Goal: Task Accomplishment & Management: Complete application form

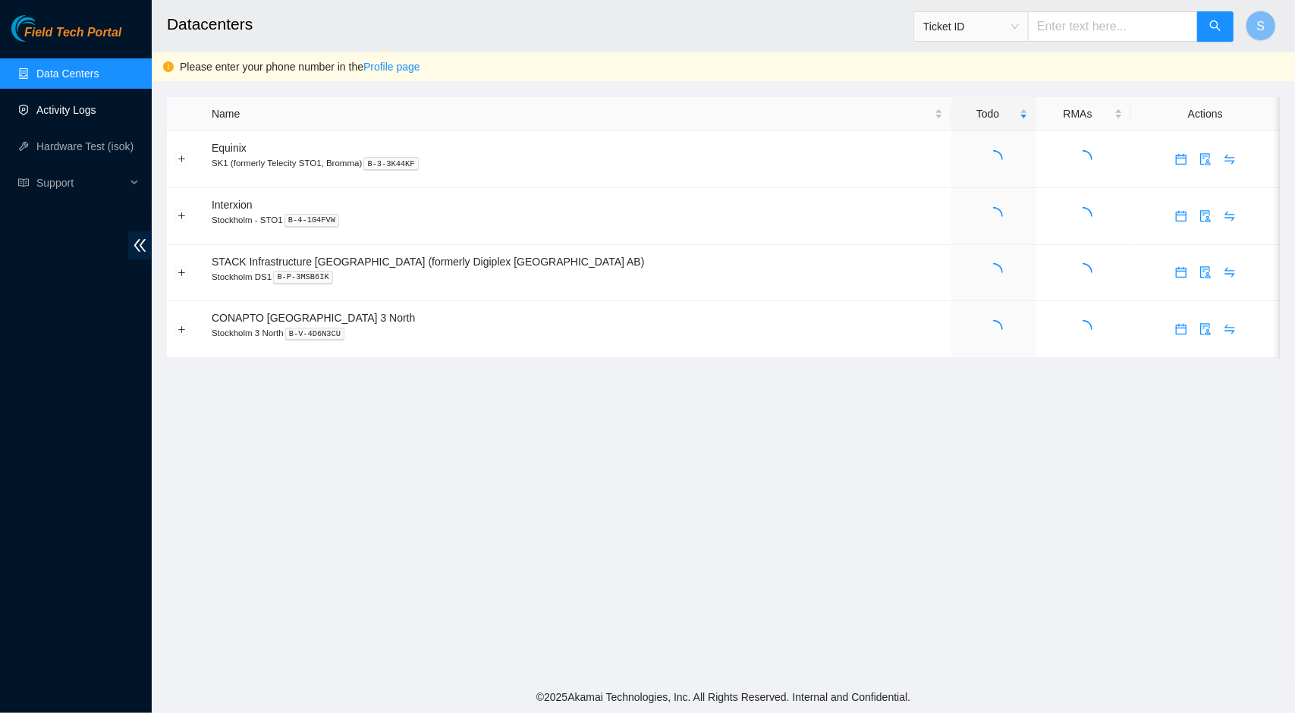
click at [38, 115] on link "Activity Logs" at bounding box center [66, 110] width 60 height 12
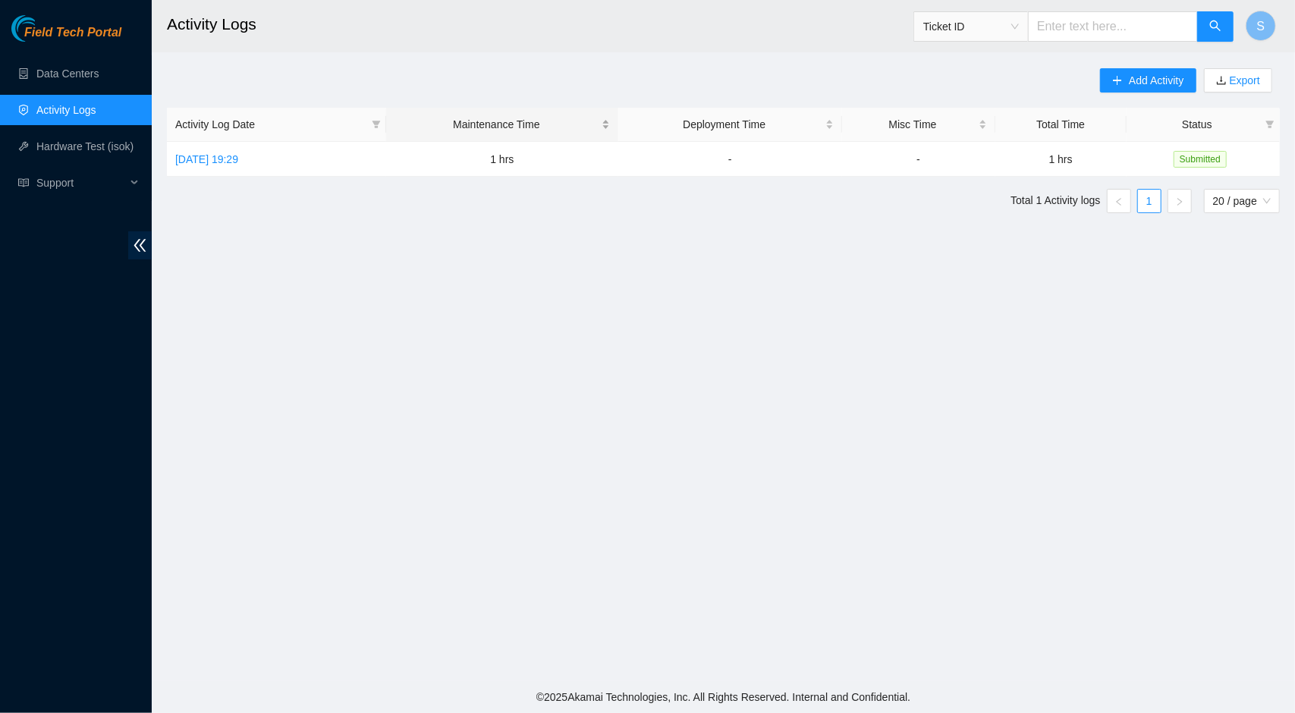
click at [610, 122] on div "Maintenance Time" at bounding box center [503, 124] width 216 height 17
click at [610, 128] on div "Maintenance Time" at bounding box center [503, 124] width 216 height 17
click at [610, 119] on div "Maintenance Time" at bounding box center [503, 124] width 216 height 17
click at [836, 158] on td "-" at bounding box center [730, 159] width 224 height 35
click at [238, 157] on link "[DATE] 19:29" at bounding box center [206, 159] width 63 height 12
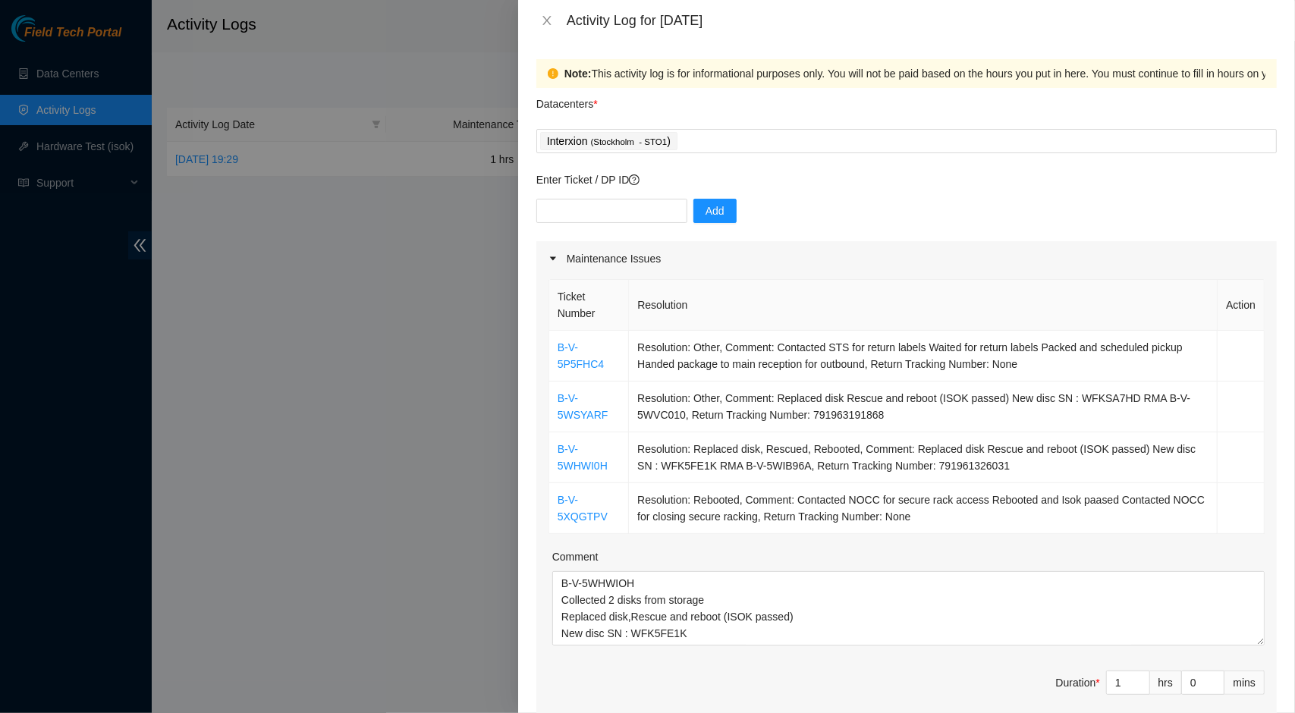
click at [305, 214] on div at bounding box center [647, 356] width 1295 height 713
click at [543, 20] on icon "close" at bounding box center [547, 20] width 12 height 12
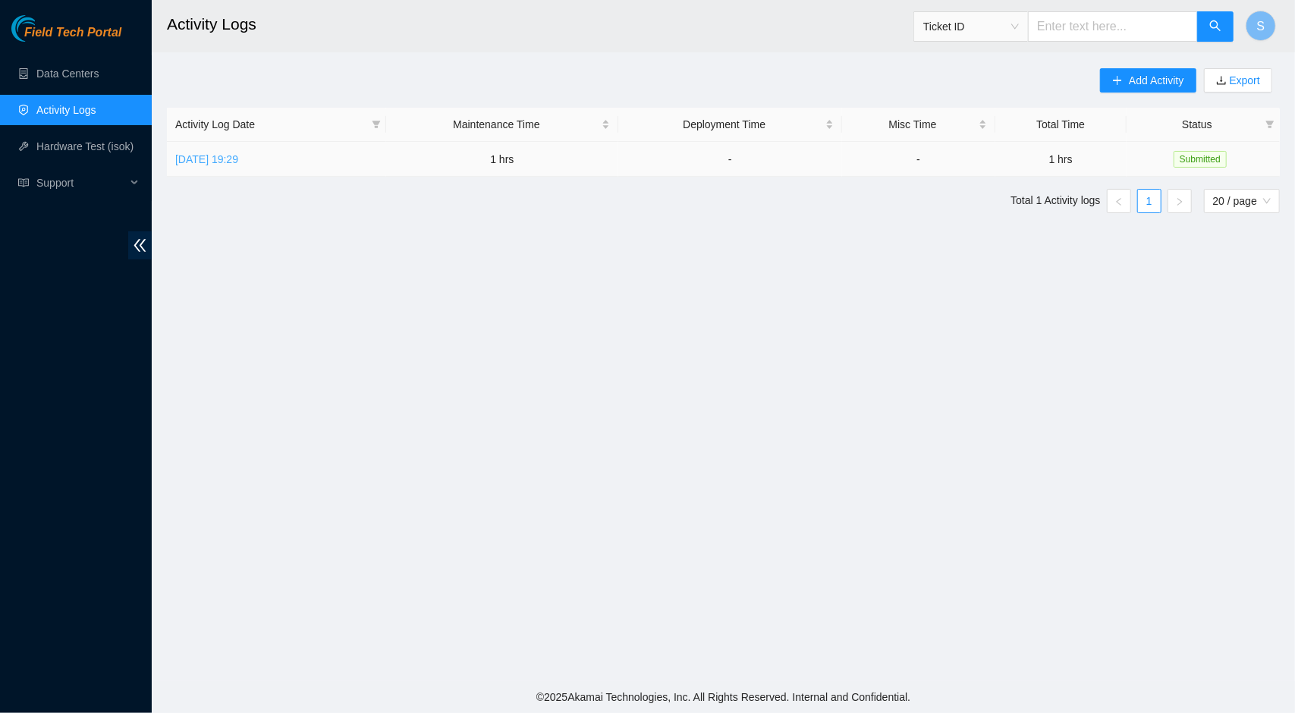
click at [196, 157] on link "[DATE] 19:29" at bounding box center [206, 159] width 63 height 12
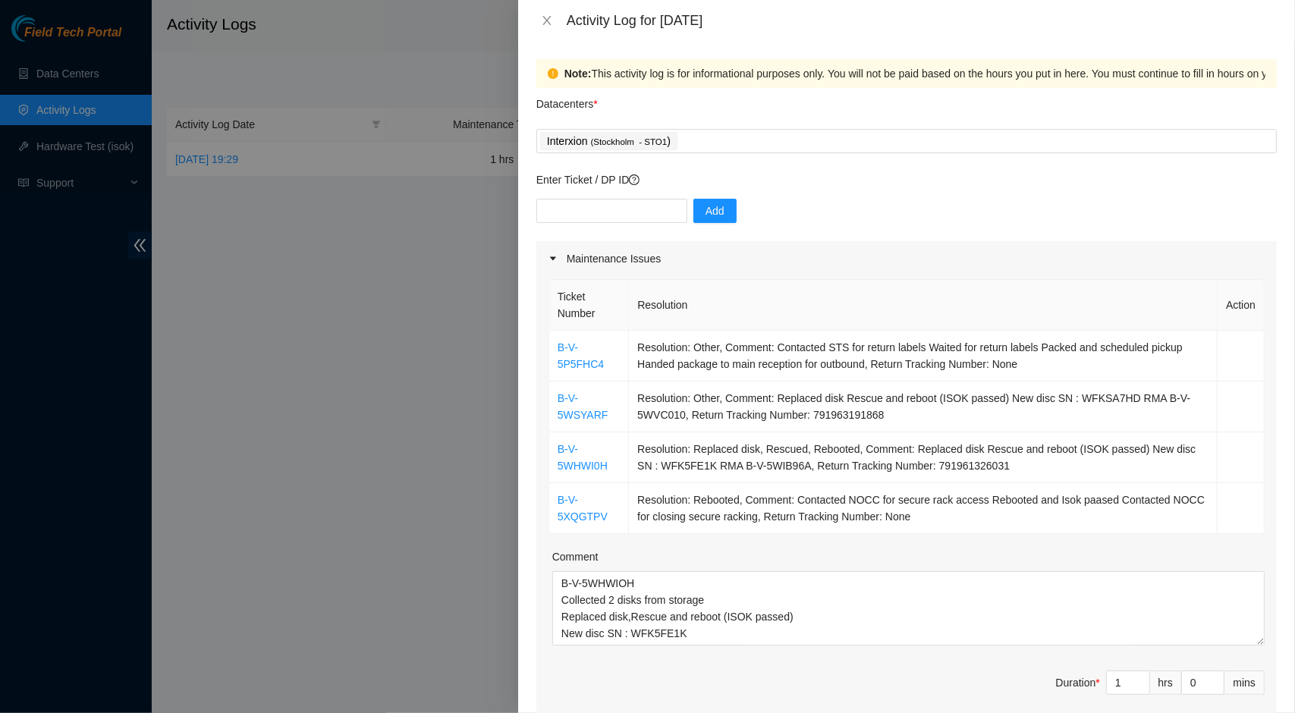
click at [260, 241] on div at bounding box center [647, 356] width 1295 height 713
click at [1116, 682] on input "1" at bounding box center [1128, 683] width 42 height 23
type input "0"
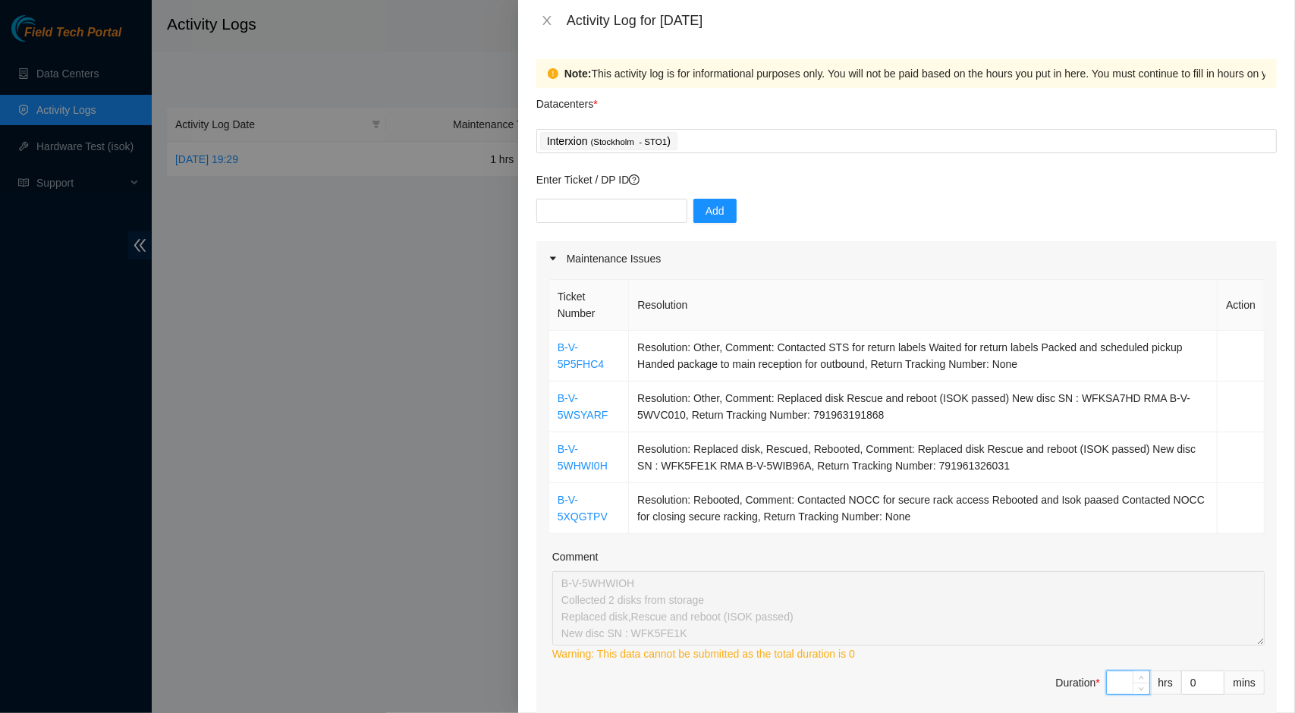
type input "4"
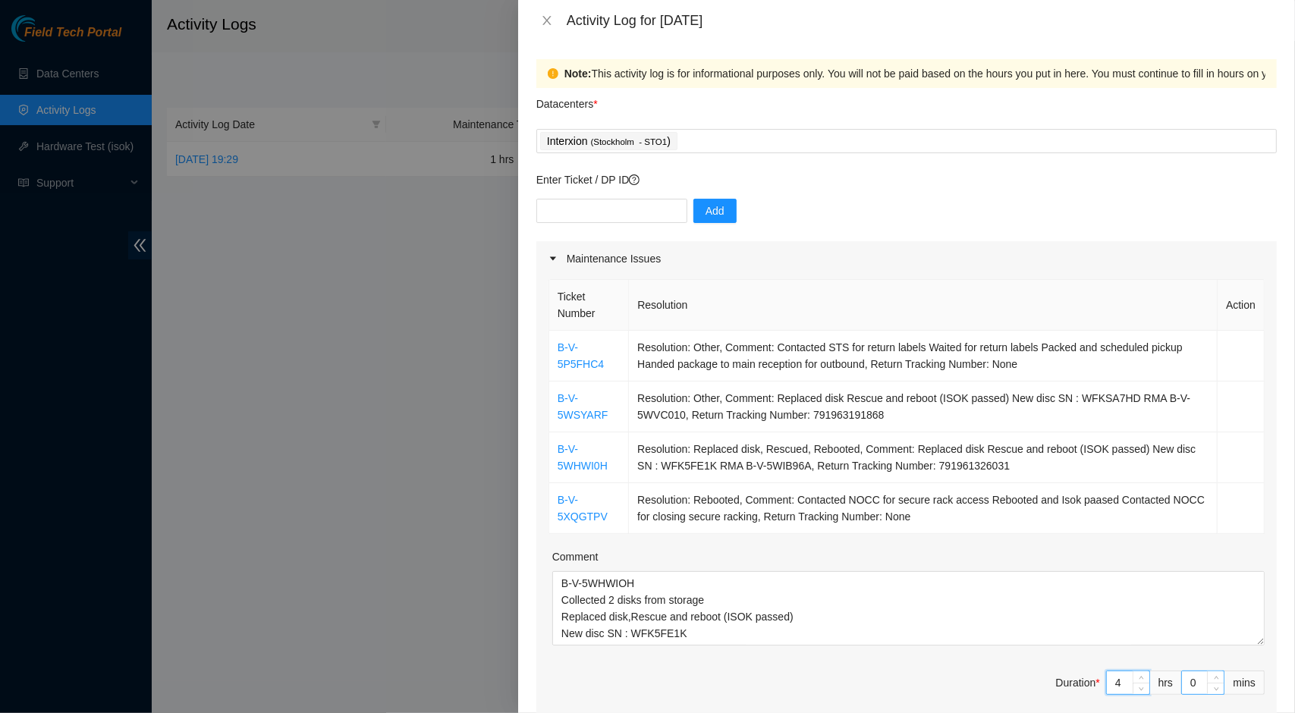
type input "4"
click at [1184, 685] on input "0" at bounding box center [1203, 683] width 42 height 23
type input "4"
type input "45"
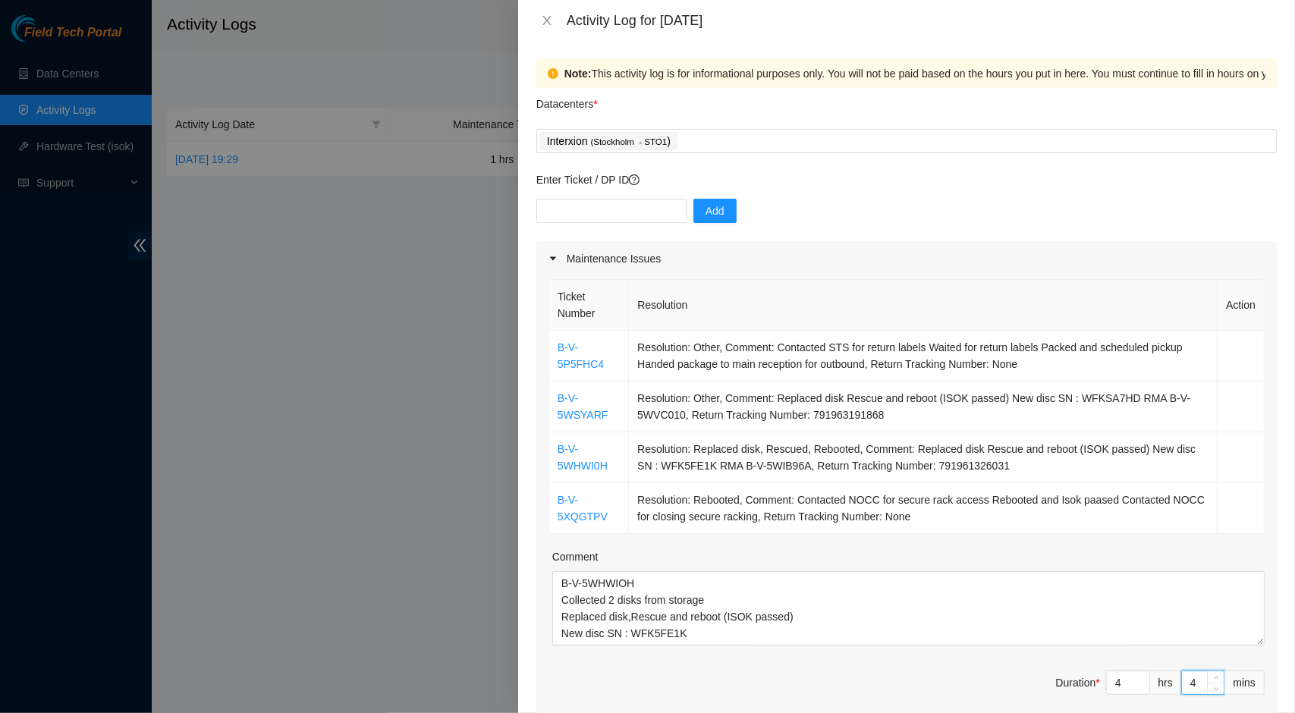
type input "45"
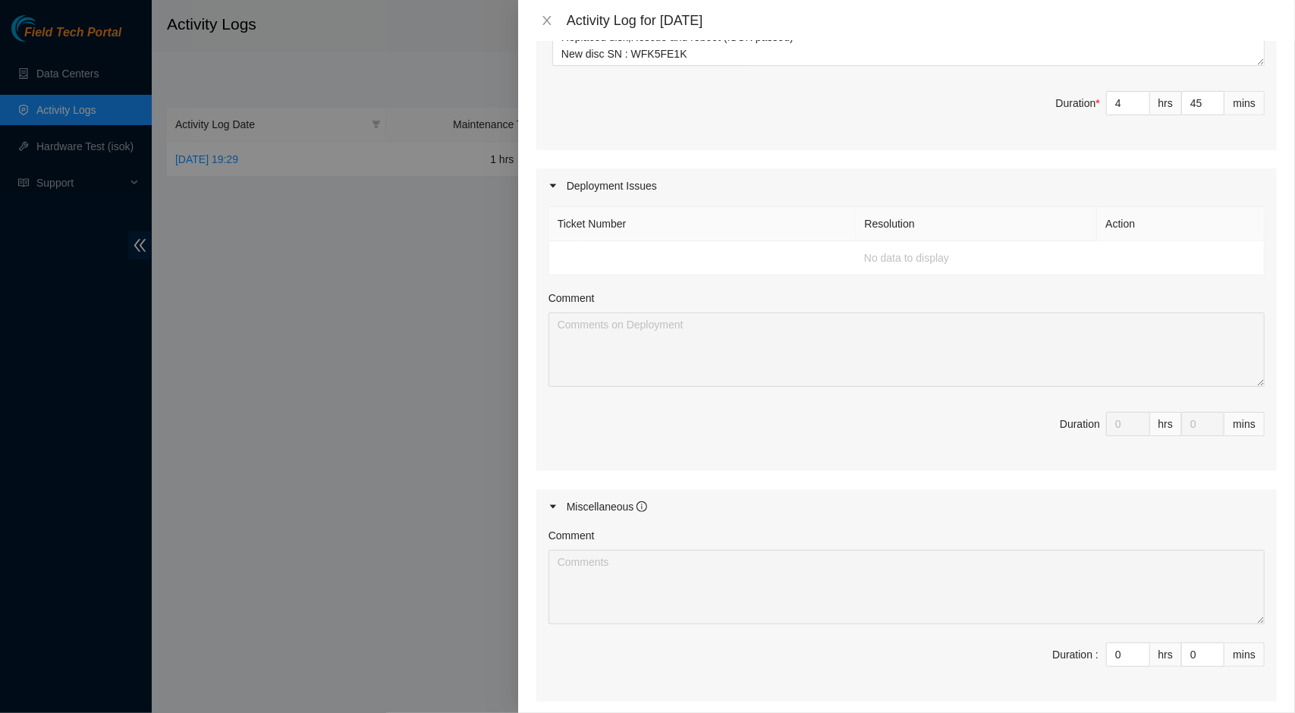
scroll to position [729, 0]
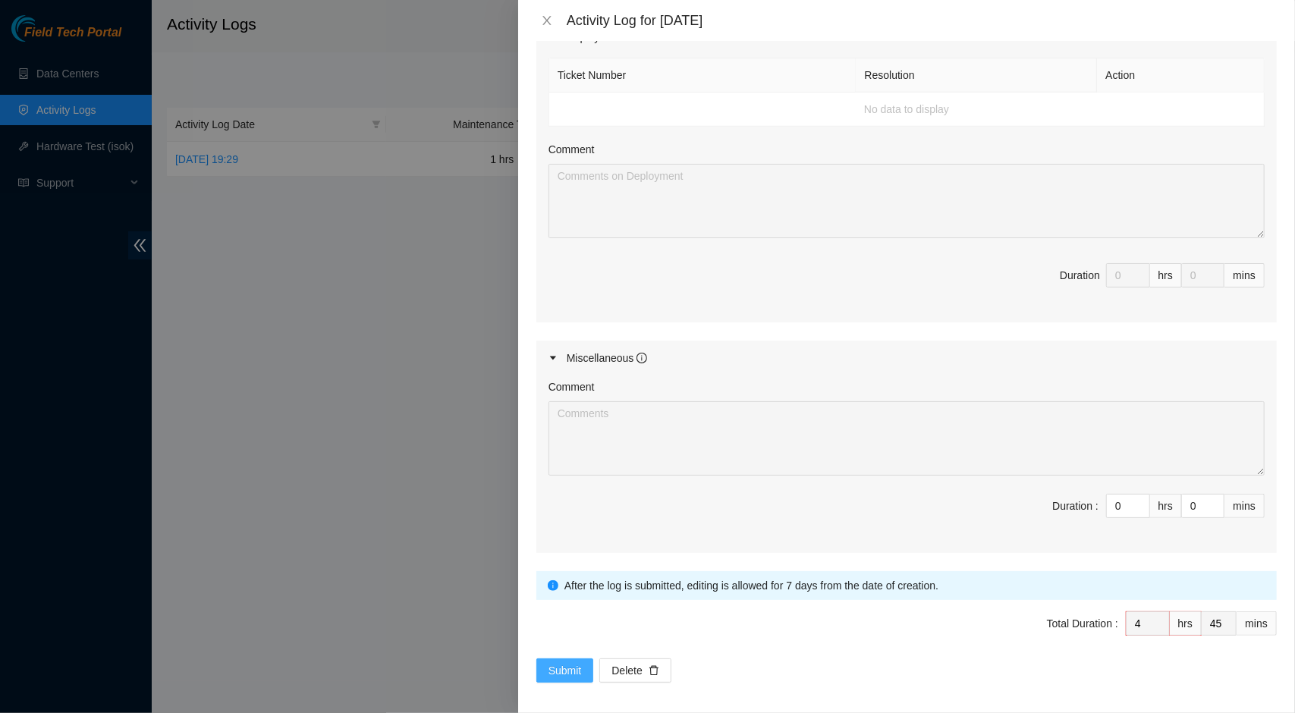
click at [549, 666] on span "Submit" at bounding box center [565, 670] width 33 height 17
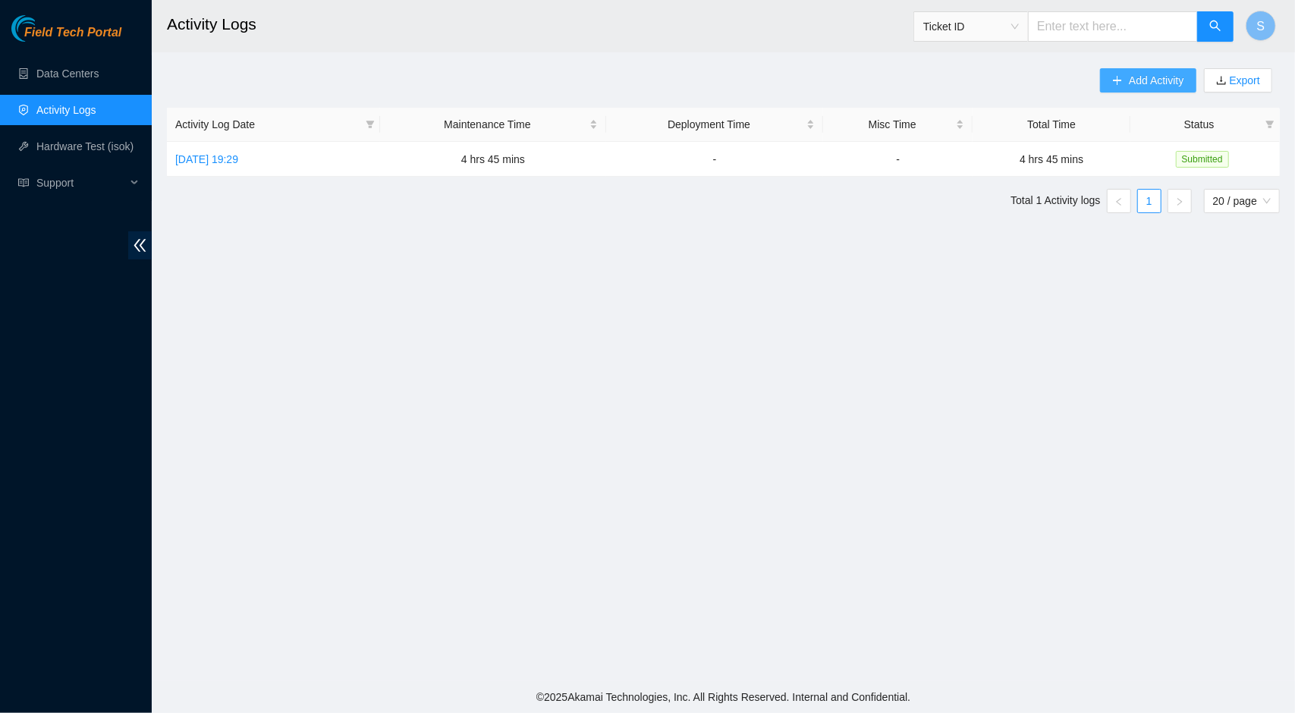
click at [1129, 79] on span "Add Activity" at bounding box center [1156, 80] width 55 height 17
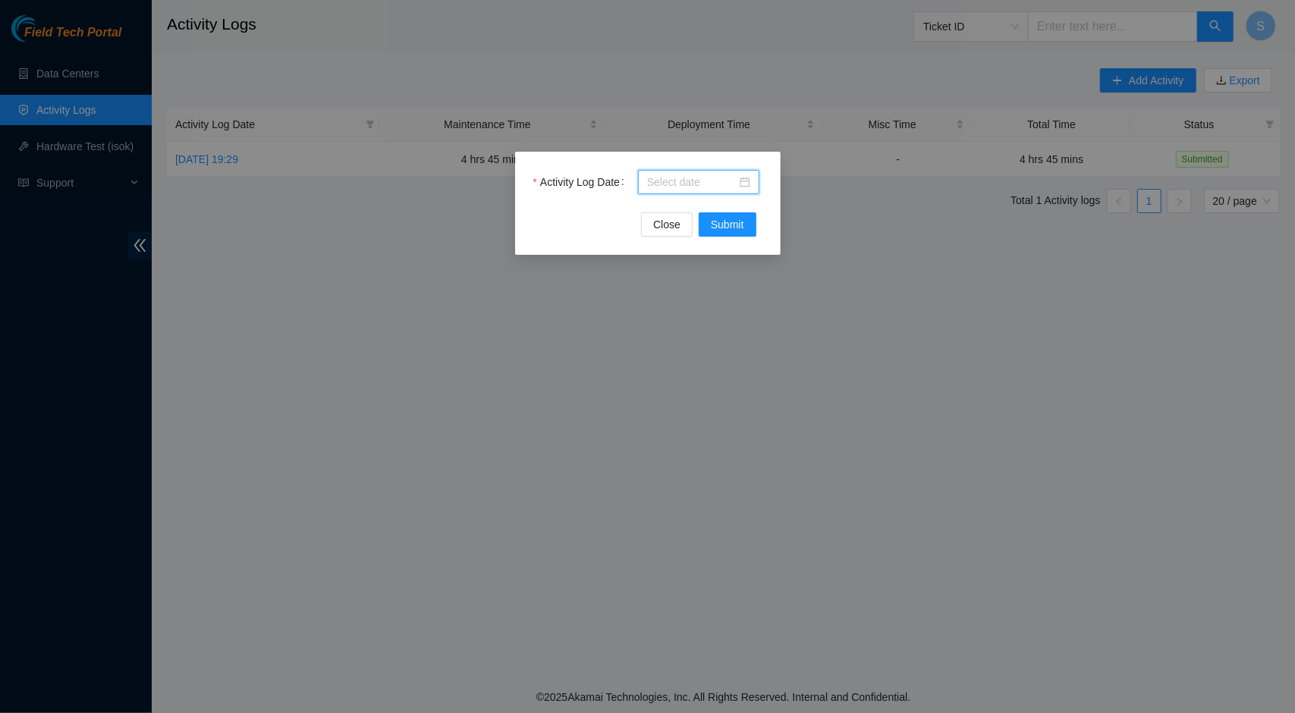
click at [710, 178] on input "Activity Log Date" at bounding box center [692, 182] width 90 height 17
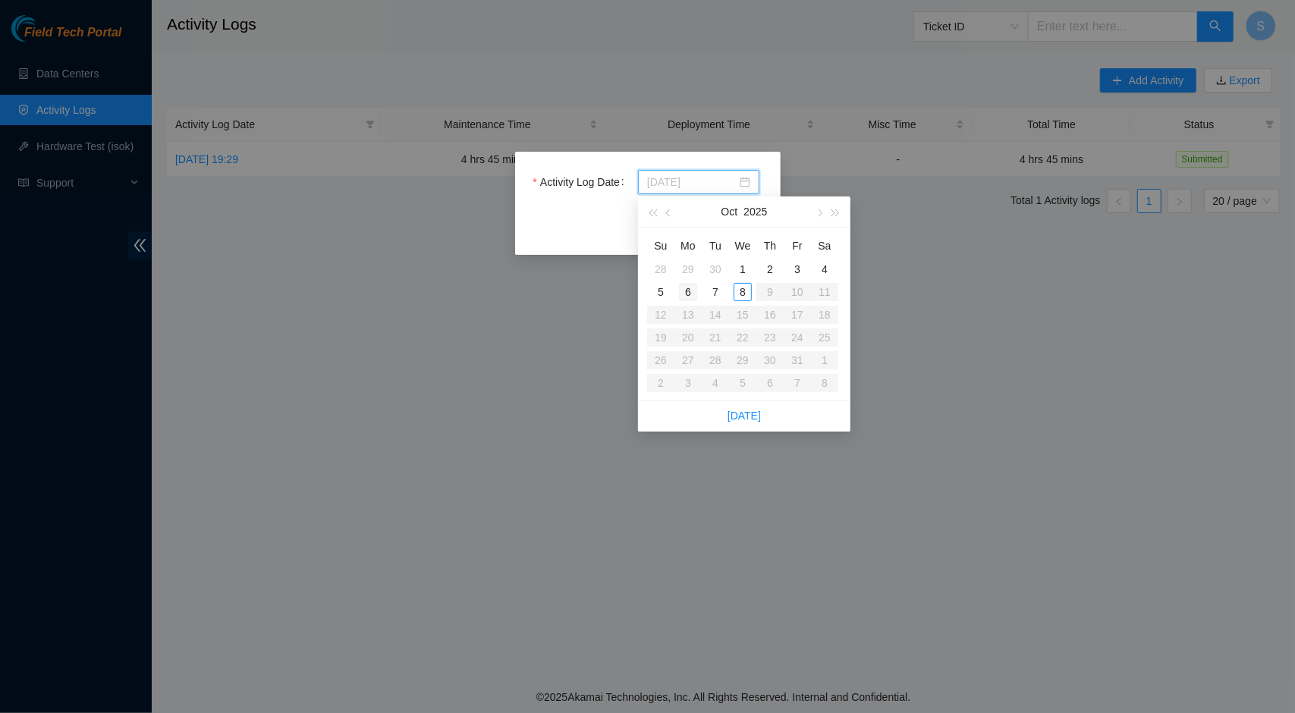
type input "2025-10-06"
click at [686, 294] on div "6" at bounding box center [688, 292] width 18 height 18
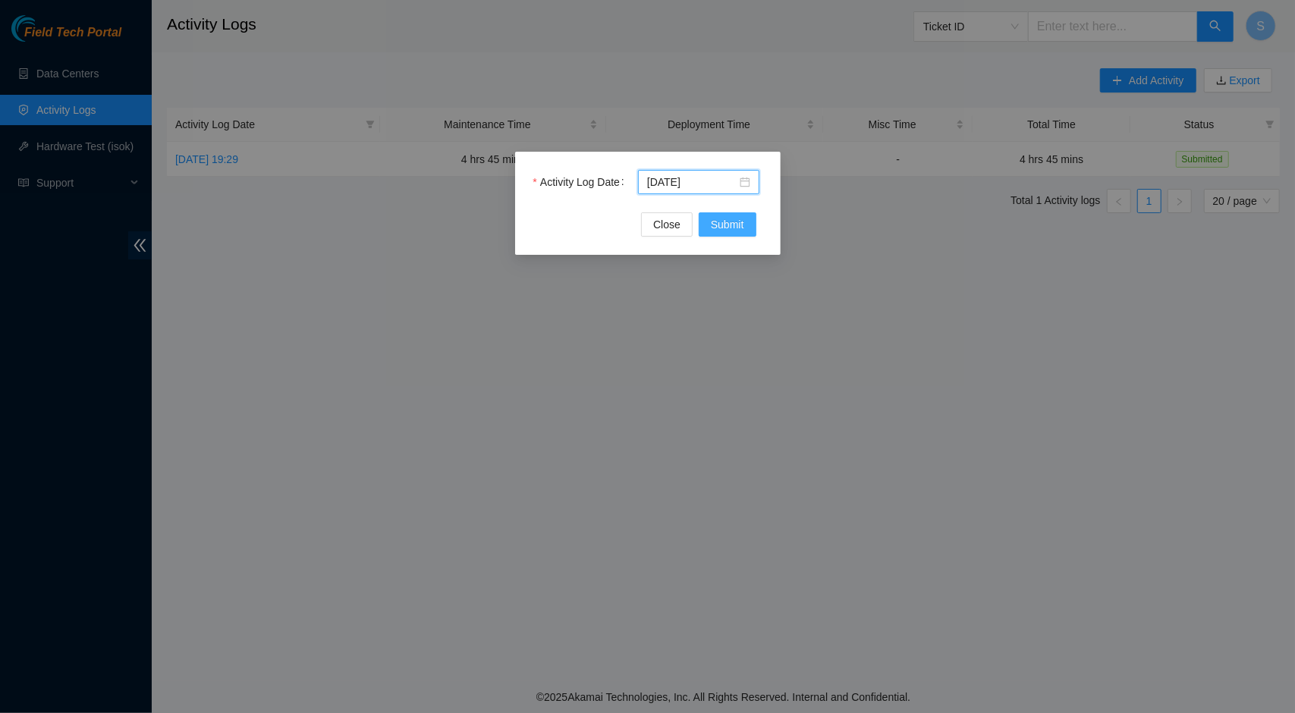
click at [748, 227] on button "Submit" at bounding box center [728, 224] width 58 height 24
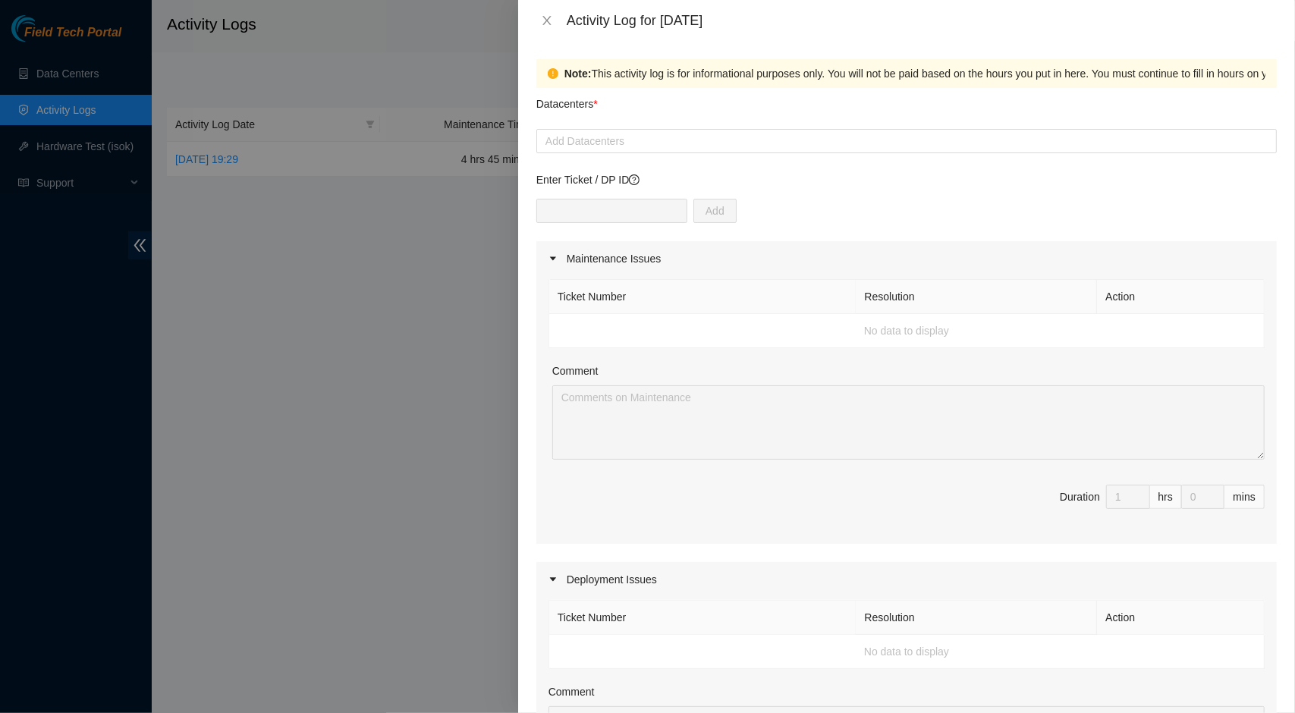
click at [751, 153] on div "Add Datacenters" at bounding box center [907, 141] width 741 height 24
click at [760, 137] on div at bounding box center [906, 141] width 733 height 18
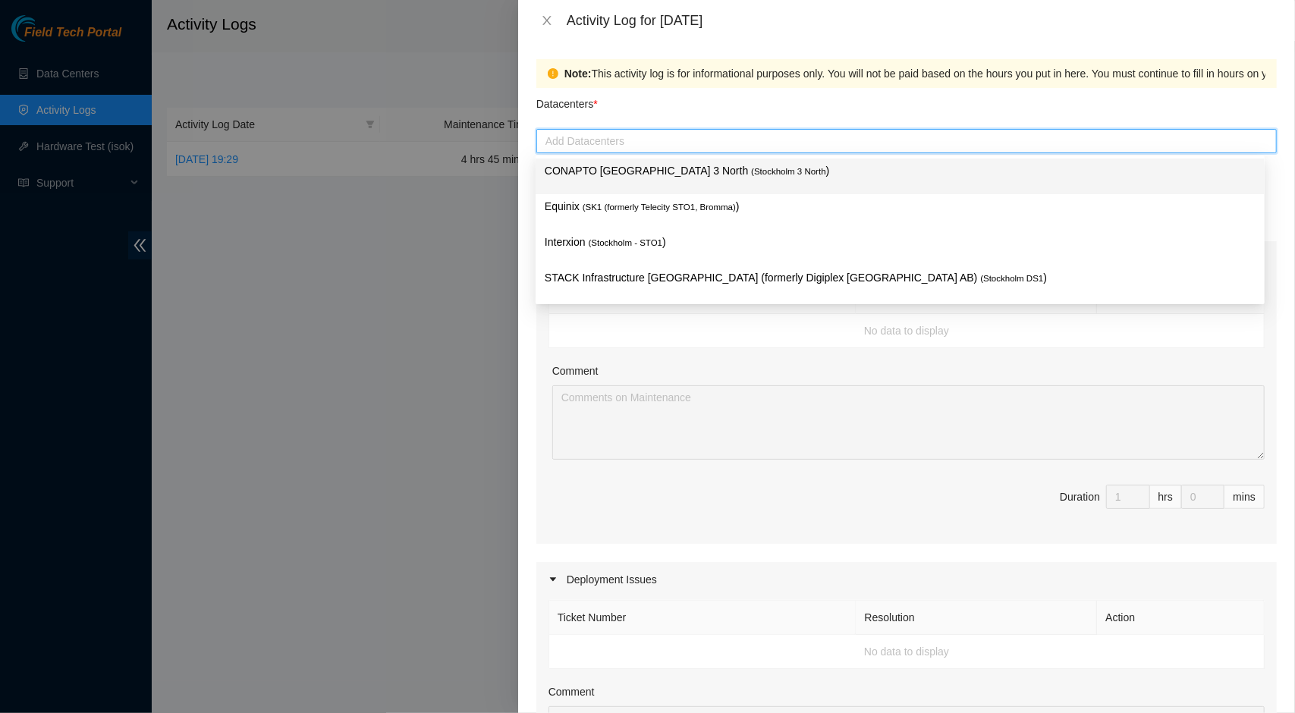
click at [751, 168] on span "( Stockholm 3 North" at bounding box center [788, 171] width 74 height 9
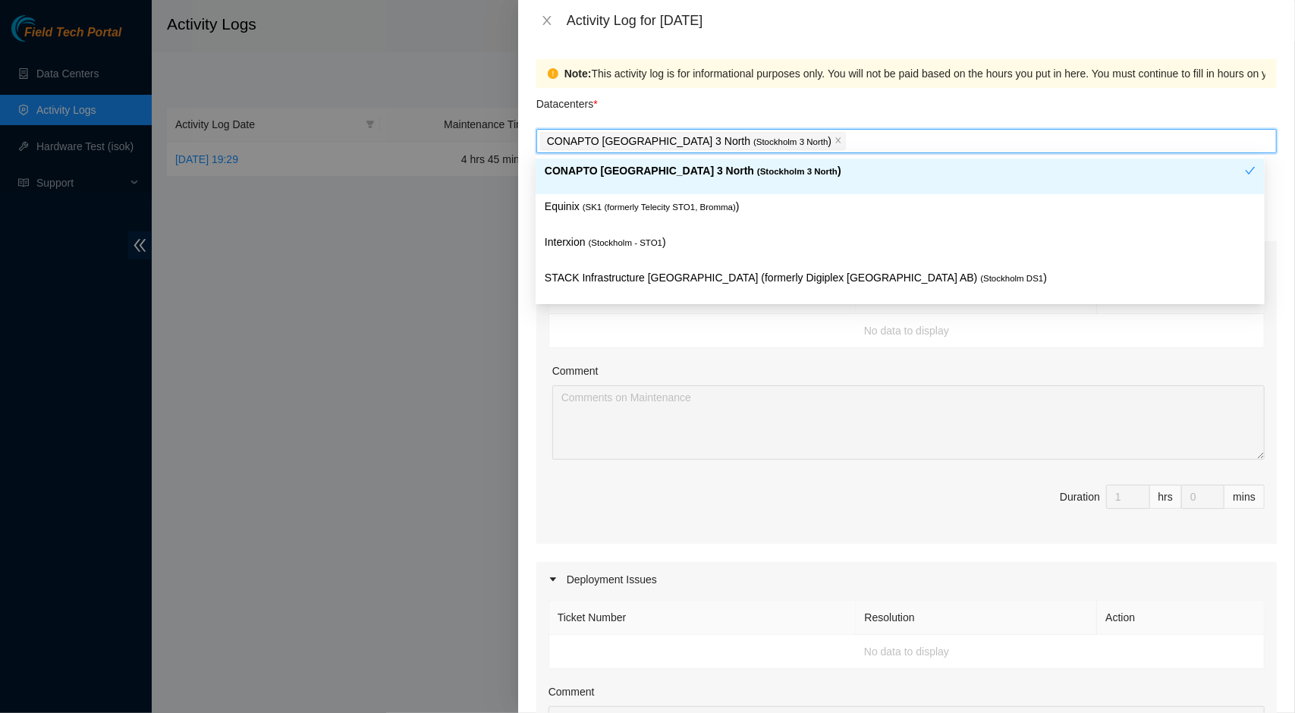
click at [962, 104] on div "Datacenters *" at bounding box center [907, 108] width 741 height 41
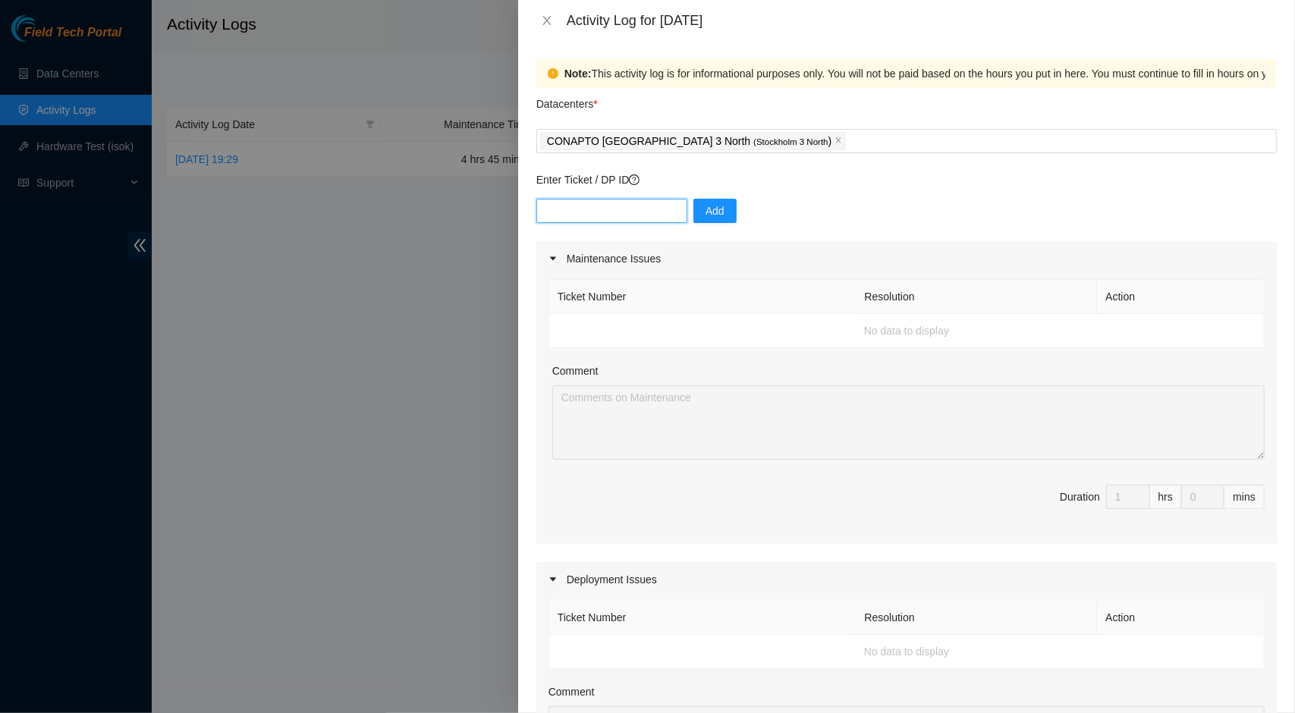
click at [642, 212] on input "text" at bounding box center [612, 211] width 151 height 24
click at [653, 326] on td "No data to display" at bounding box center [907, 331] width 716 height 34
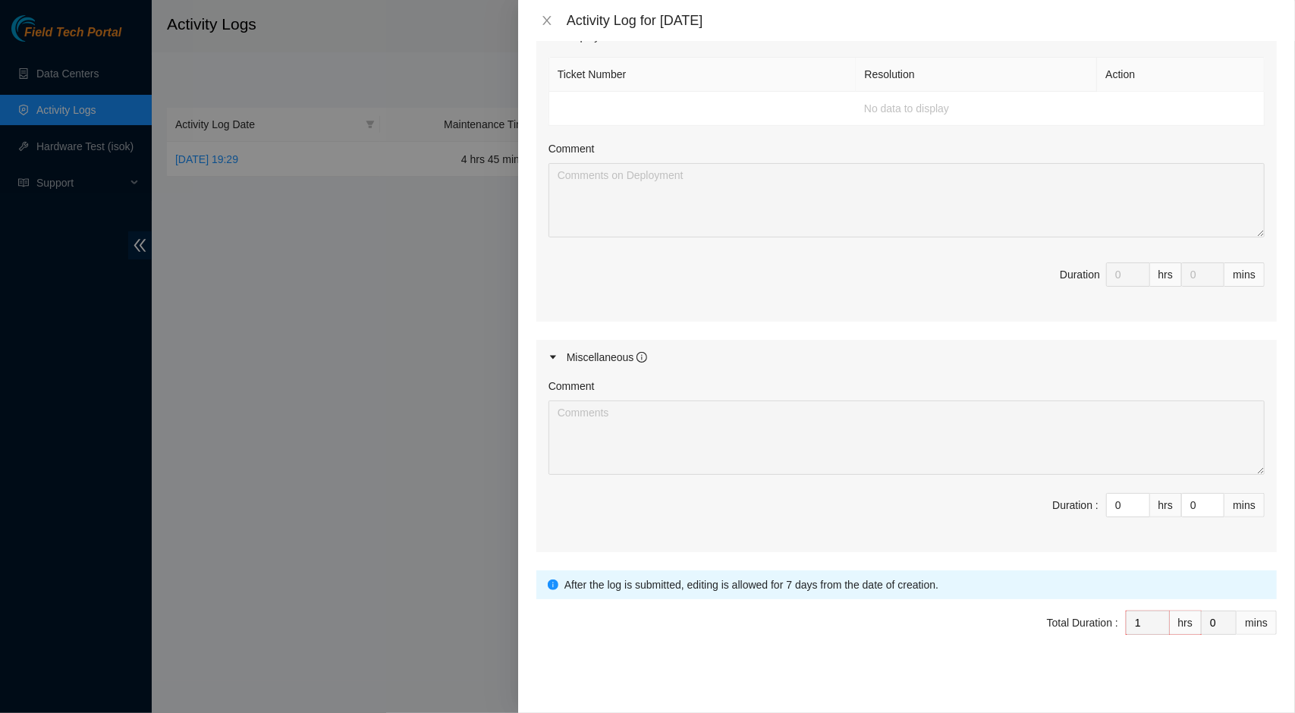
scroll to position [0, 0]
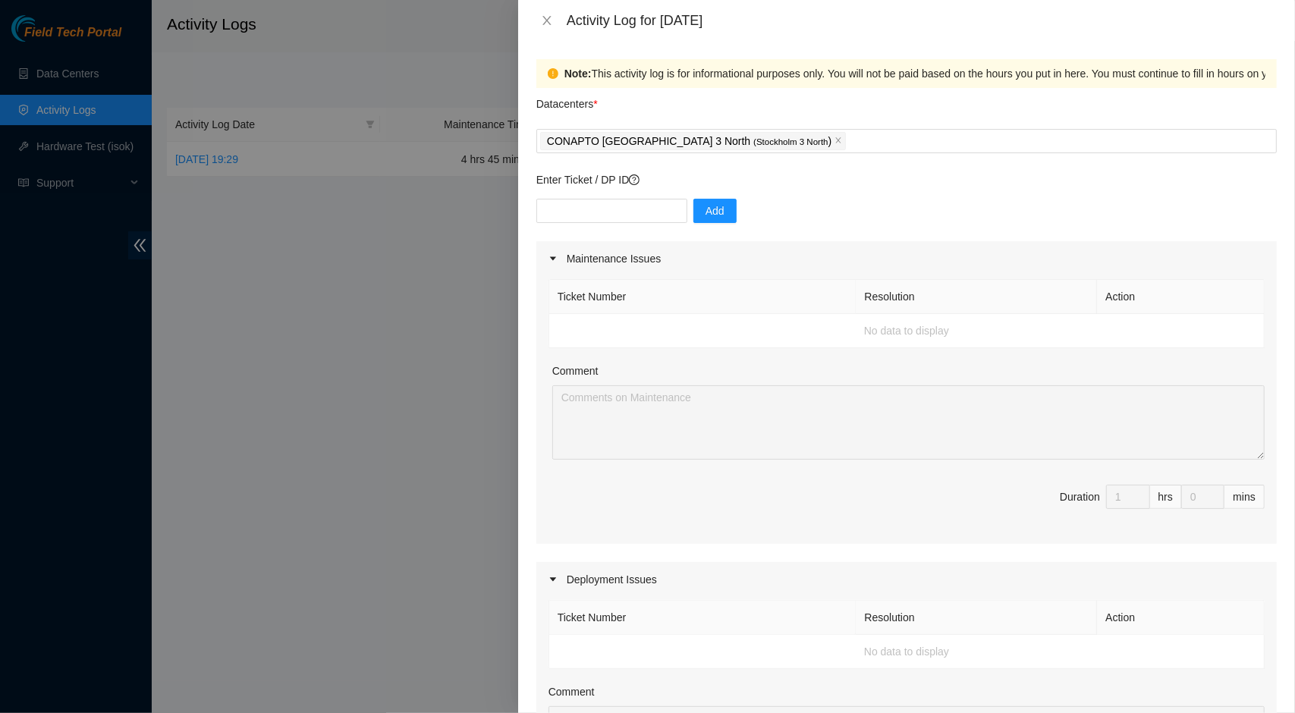
click at [631, 197] on div "Enter Ticket / DP ID Add" at bounding box center [907, 207] width 741 height 70
click at [639, 209] on input "text" at bounding box center [612, 211] width 151 height 24
type input "7"
type input "DP79934"
click at [762, 200] on div "DP79934 Add" at bounding box center [907, 220] width 741 height 42
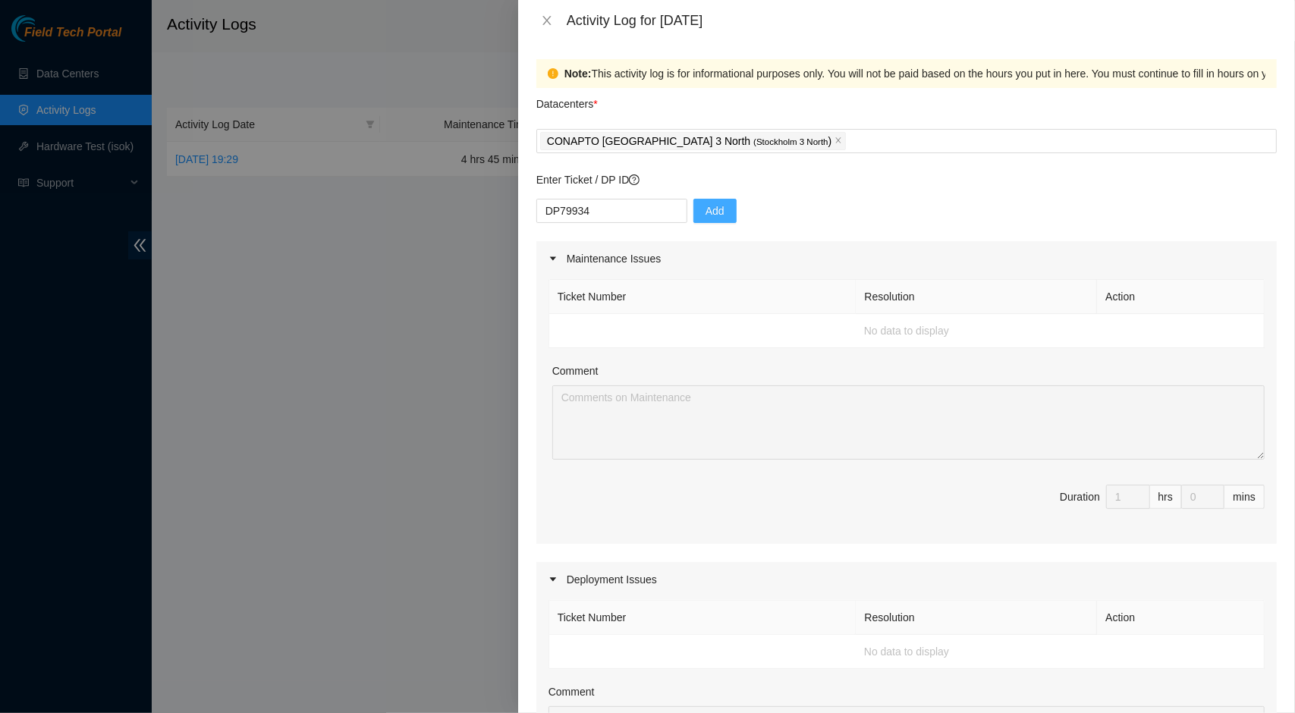
click at [719, 209] on button "Add" at bounding box center [715, 211] width 43 height 24
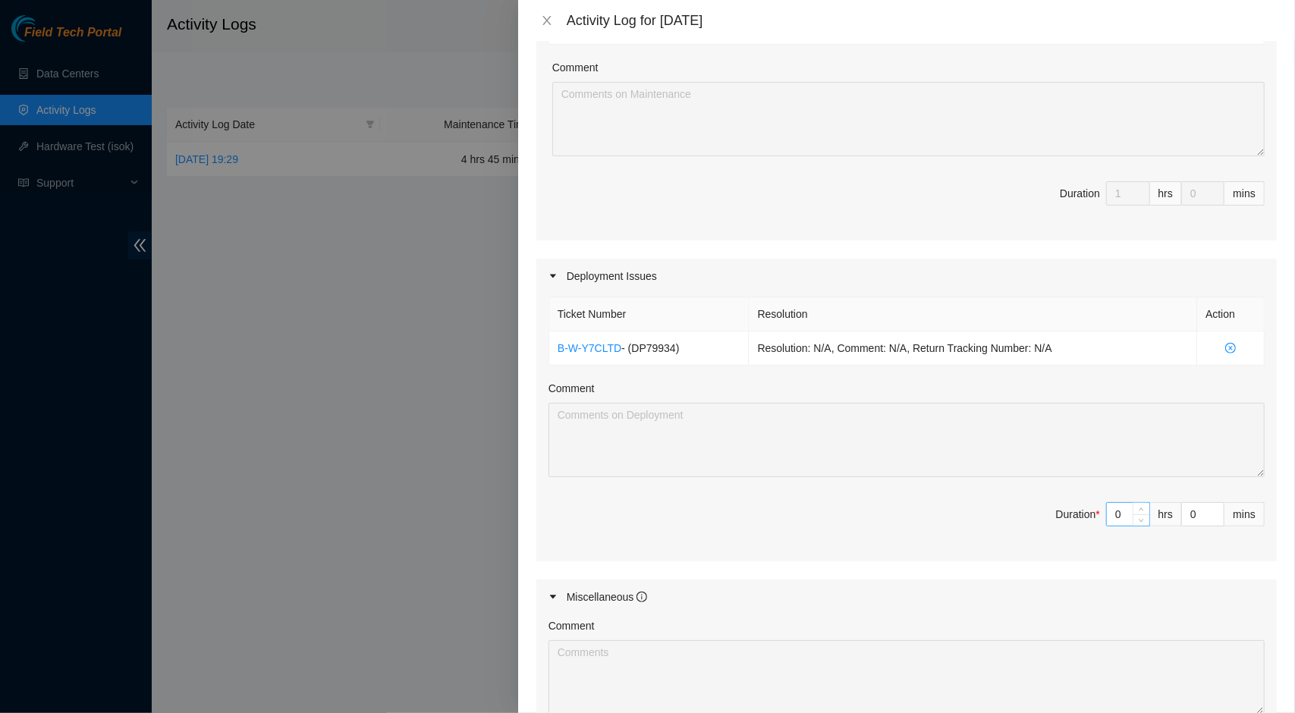
click at [1117, 520] on input "0" at bounding box center [1128, 514] width 42 height 23
type input "1"
type input "2"
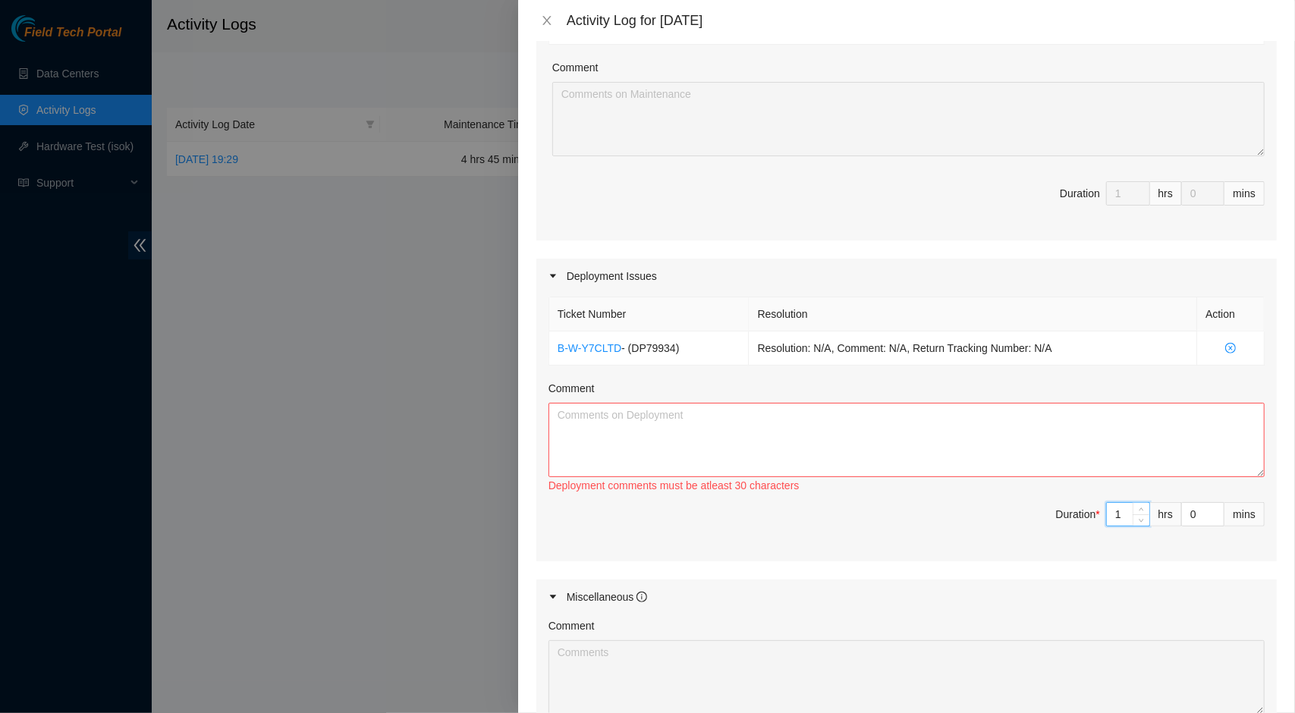
type input "1"
click at [773, 426] on textarea "Comment" at bounding box center [907, 440] width 716 height 74
type textarea "C"
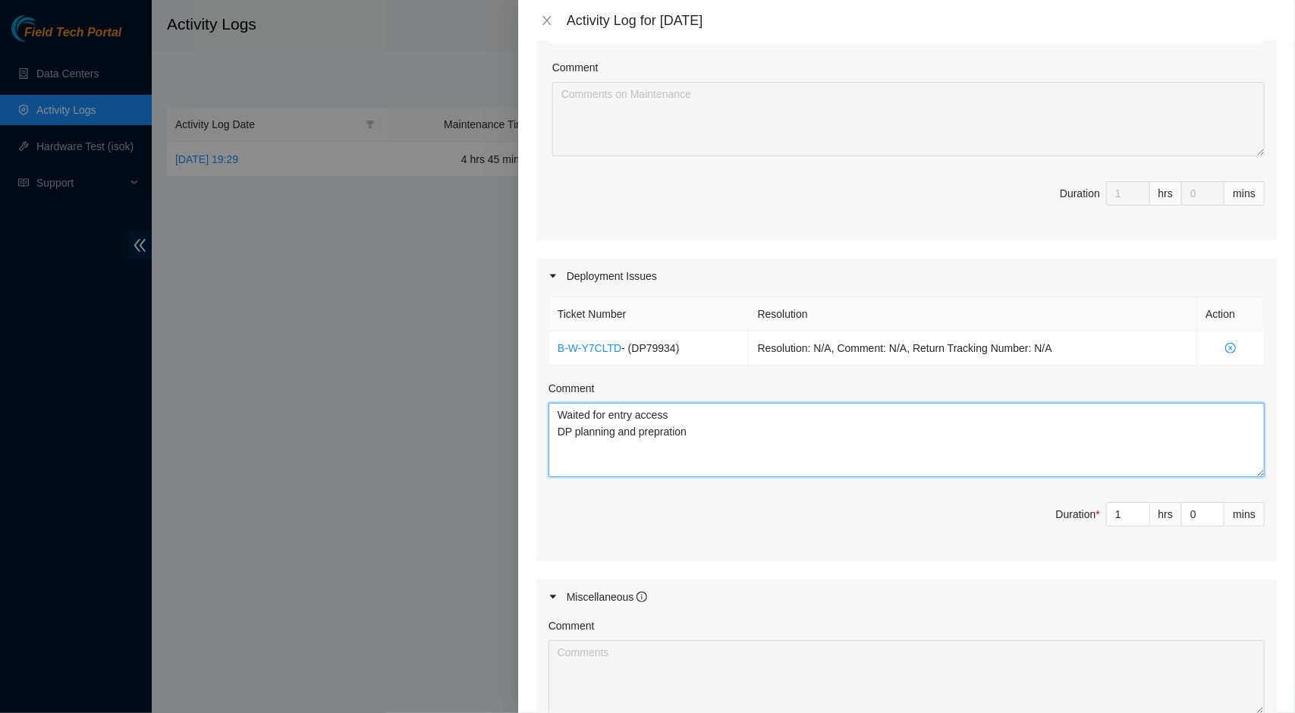
click at [644, 430] on textarea "Waited for entry access DP planning and prepration" at bounding box center [907, 440] width 716 height 74
click at [654, 430] on textarea "Waited for entry access DP planning and prepration" at bounding box center [907, 440] width 716 height 74
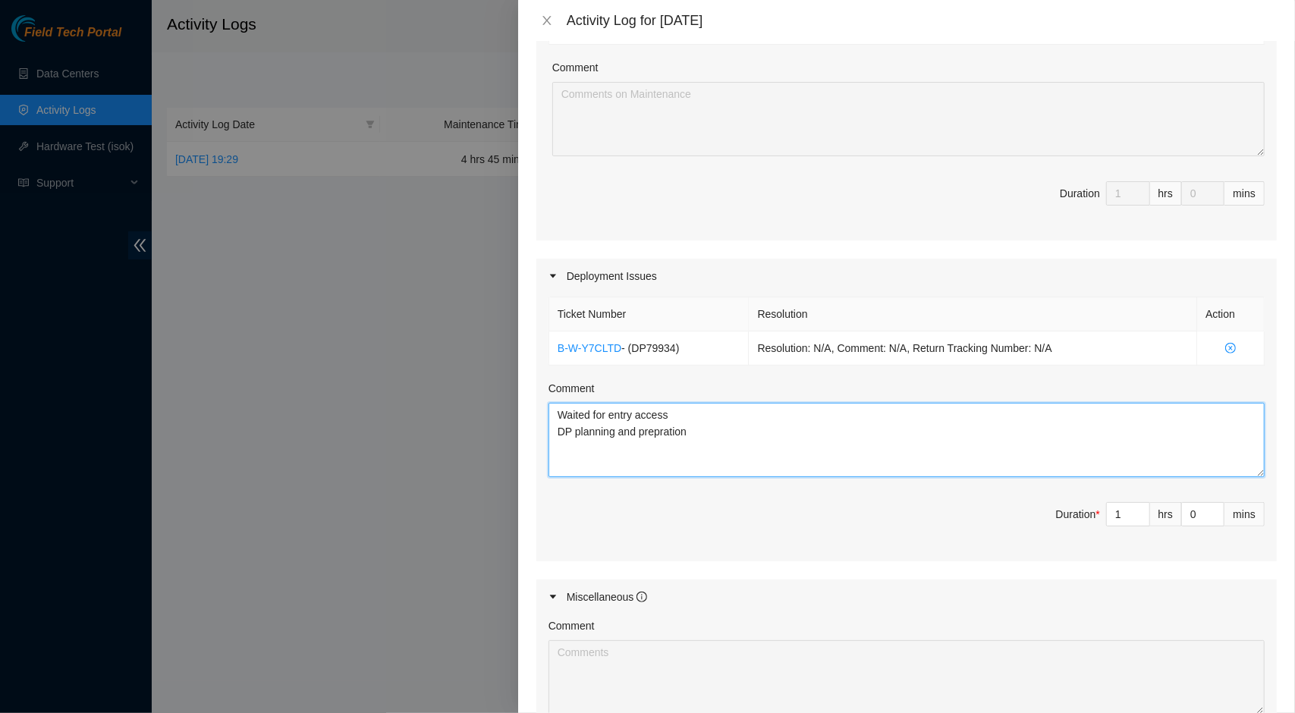
click at [654, 430] on textarea "Waited for entry access DP planning and prepration" at bounding box center [907, 440] width 716 height 74
click at [659, 433] on textarea "Waited for entry access DP planning and prepration" at bounding box center [907, 440] width 716 height 74
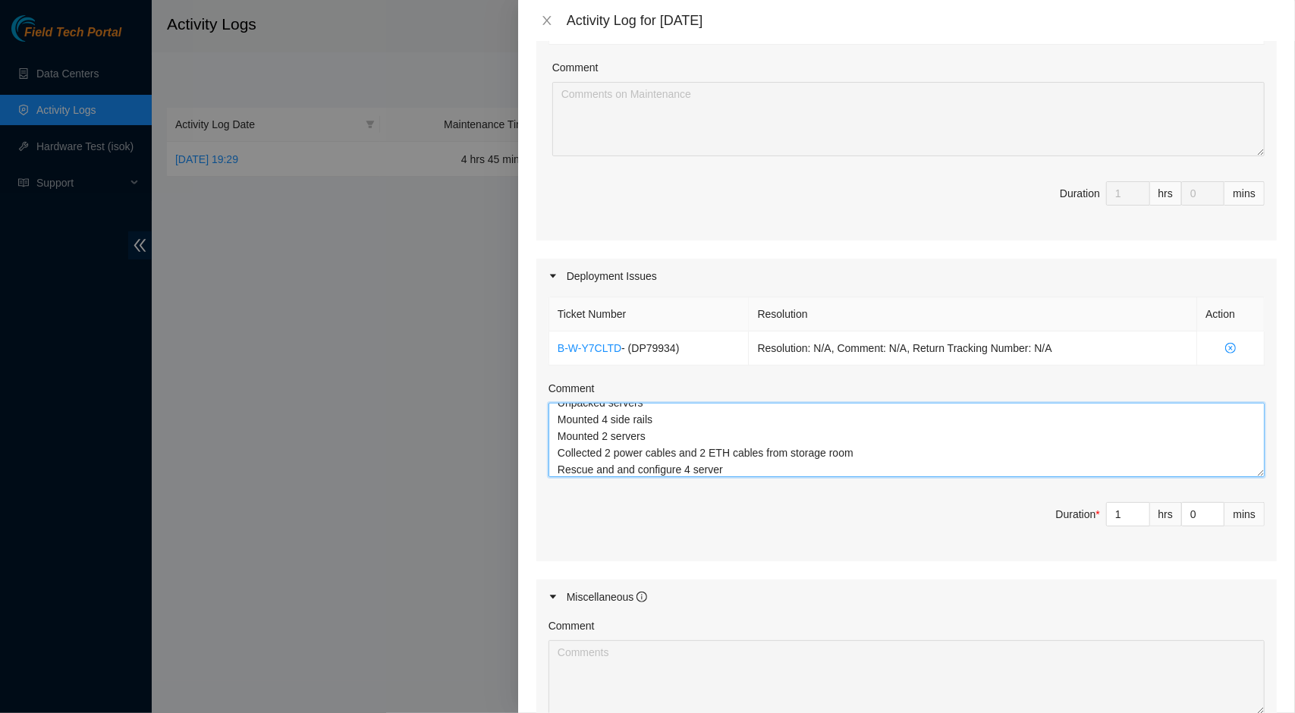
click at [683, 429] on textarea "Waited for entry access DP planning and preperation Collected server from stora…" at bounding box center [907, 440] width 716 height 74
click at [744, 442] on textarea "Waited for entry access DP planning and preperation Collected 2 chasis from sto…" at bounding box center [907, 440] width 716 height 74
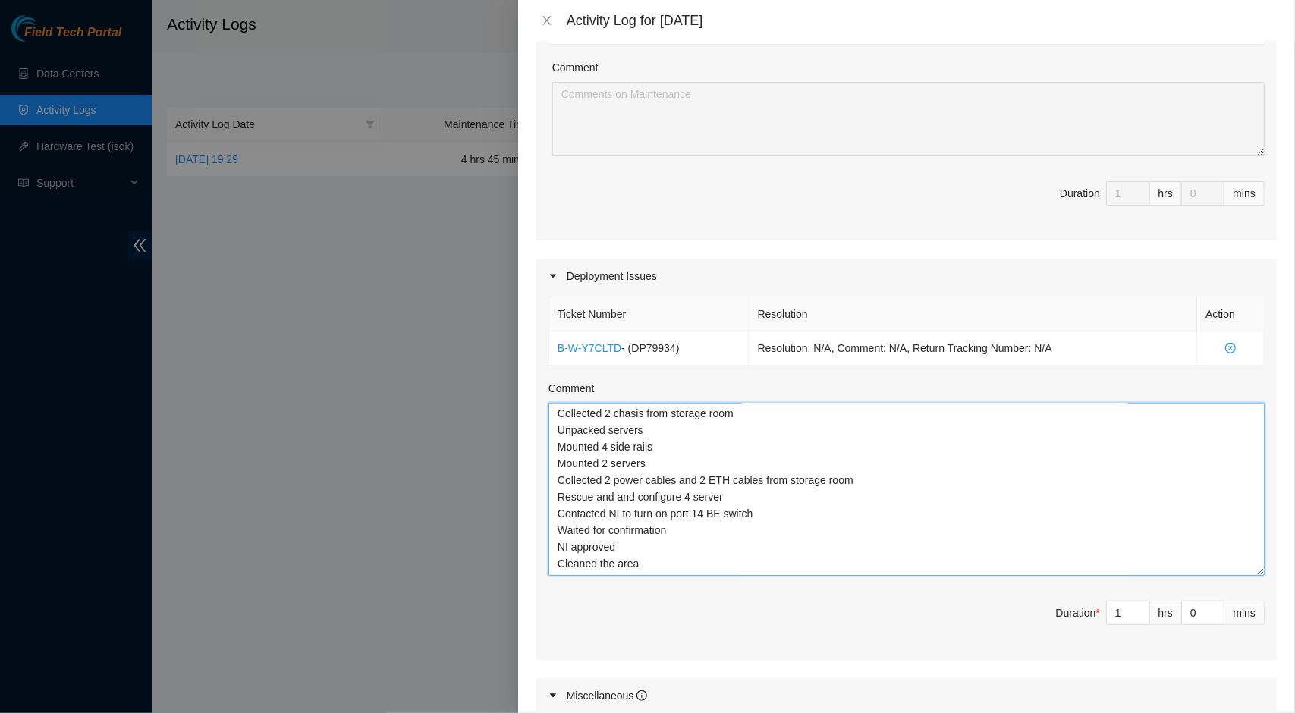
scroll to position [21, 0]
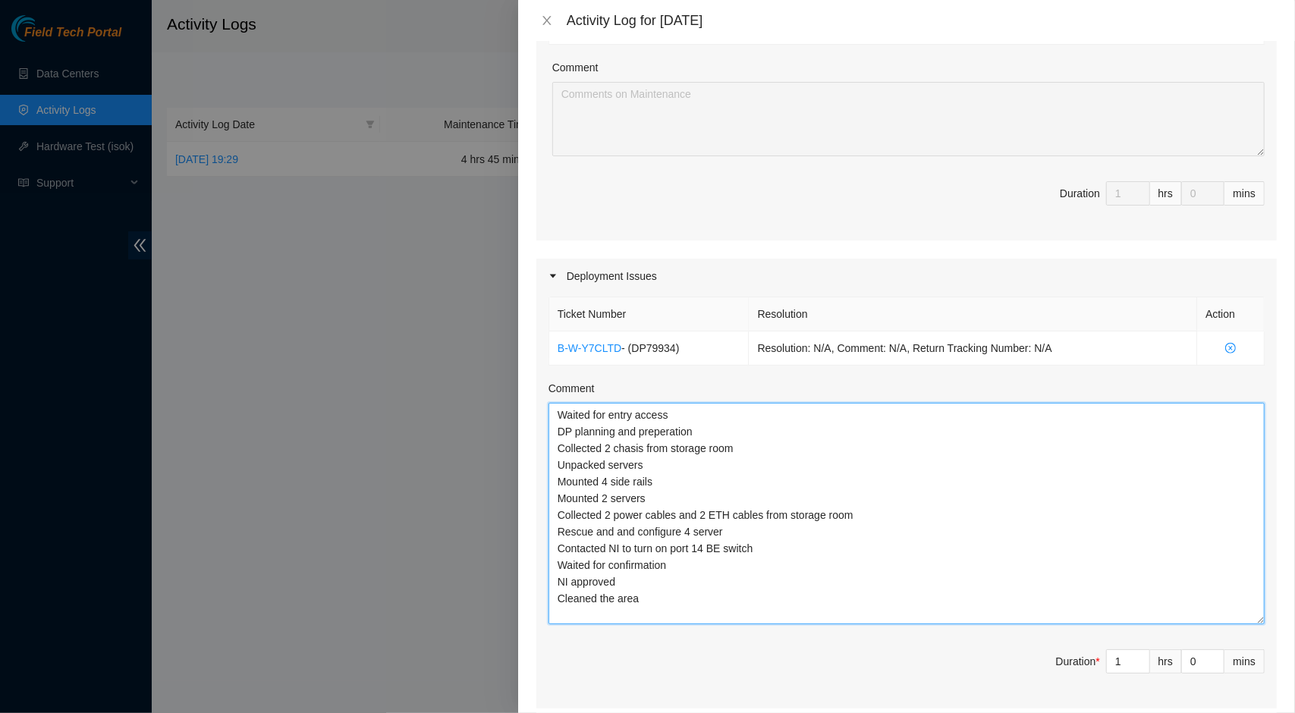
drag, startPoint x: 1248, startPoint y: 467, endPoint x: 1257, endPoint y: 615, distance: 149.0
click at [1257, 615] on div "Ticket Number Resolution Action B-W-Y7CLTD - ( DP79934 ) Resolution: N/A, Comme…" at bounding box center [907, 501] width 741 height 415
click at [569, 583] on textarea "Waited for entry access DP planning and preperation Collected 2 chasis from sto…" at bounding box center [907, 514] width 716 height 222
click at [561, 581] on textarea "Waited for entry access DP planning and preperation Collected 2 chasis from sto…" at bounding box center [907, 514] width 716 height 222
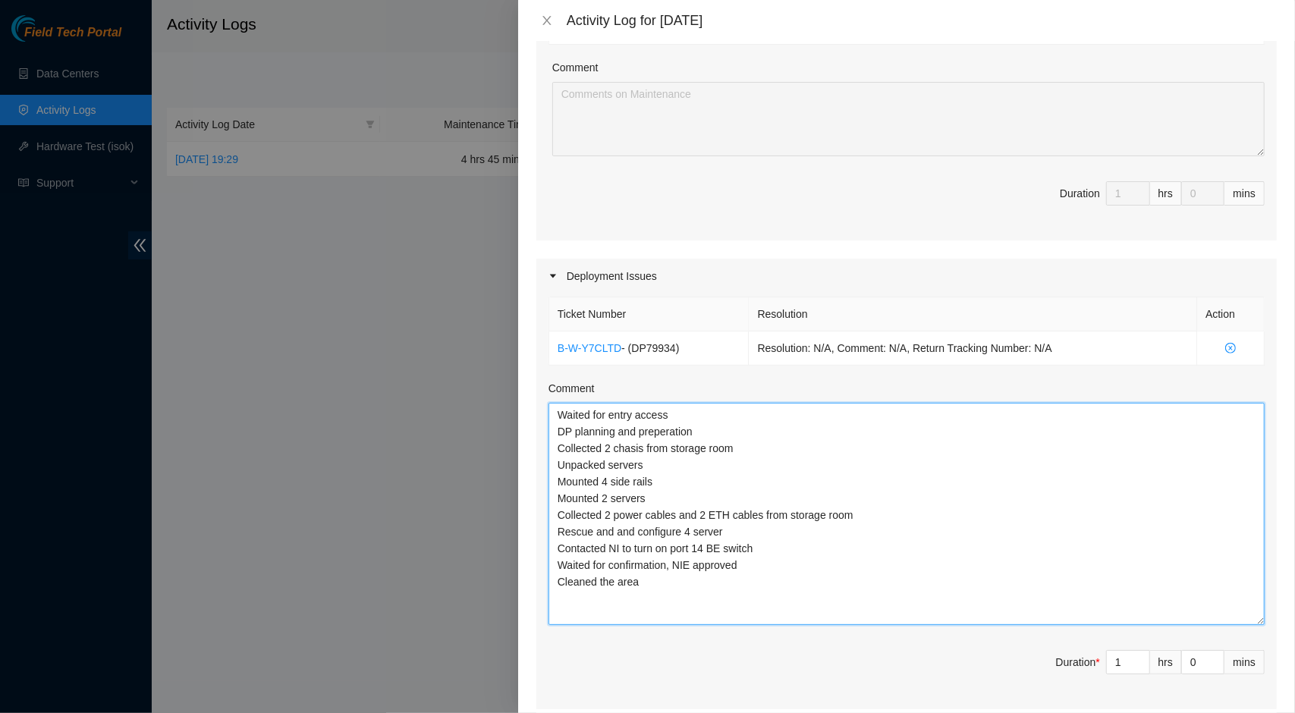
click at [658, 429] on textarea "Waited for entry access DP planning and preperation Collected 2 chasis from sto…" at bounding box center [907, 514] width 716 height 222
click at [678, 427] on textarea "Waited for entry access DP planning and preperation Collected 2 chasis from sto…" at bounding box center [907, 514] width 716 height 222
click at [689, 426] on textarea "Waited for entry access DP planning and preperation Collected 2 chasis from sto…" at bounding box center [907, 514] width 716 height 222
click at [665, 431] on textarea "Waited for entry access DP planning and preperation Collected 2 chasis from sto…" at bounding box center [907, 514] width 716 height 222
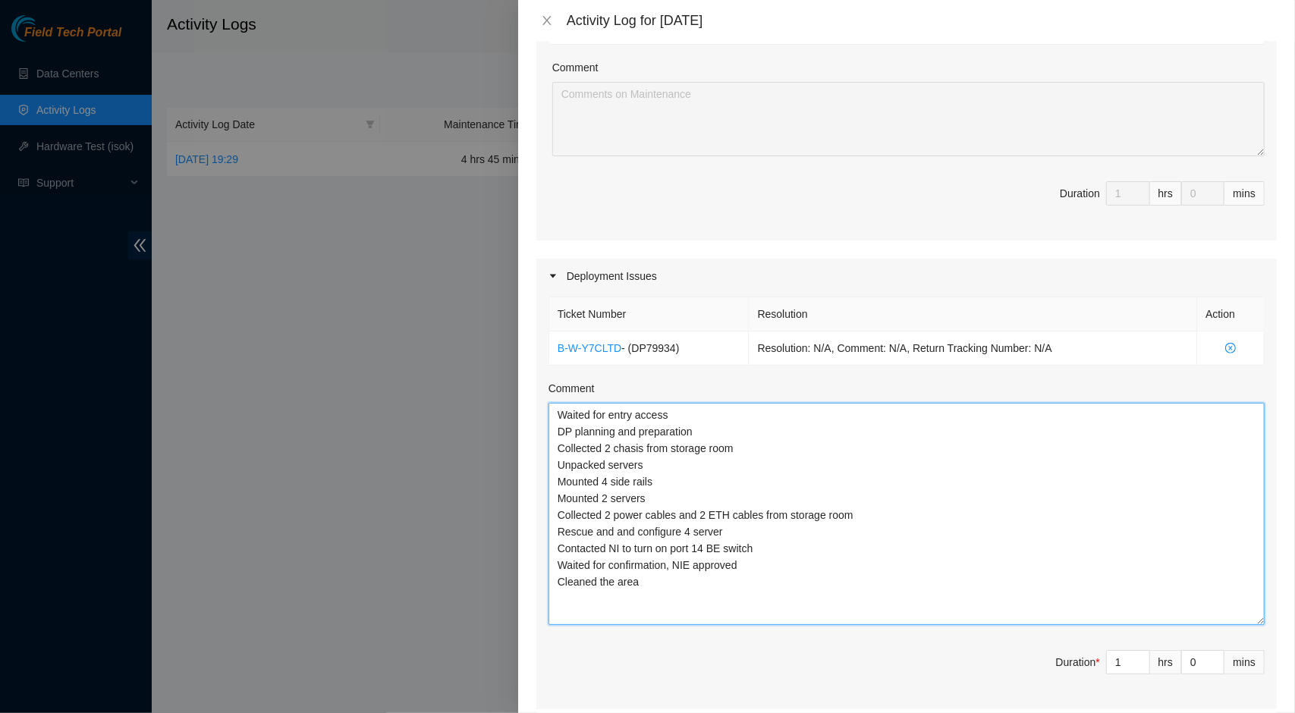
click at [628, 448] on textarea "Waited for entry access DP planning and preparation Collected 2 chasis from sto…" at bounding box center [907, 514] width 716 height 222
click at [675, 465] on textarea "Waited for entry access DP planning and preparation Collected 2 chassis from st…" at bounding box center [907, 514] width 716 height 222
click at [785, 445] on textarea "Waited for entry access DP planning and preparation Collected 2 chassis from st…" at bounding box center [907, 514] width 716 height 222
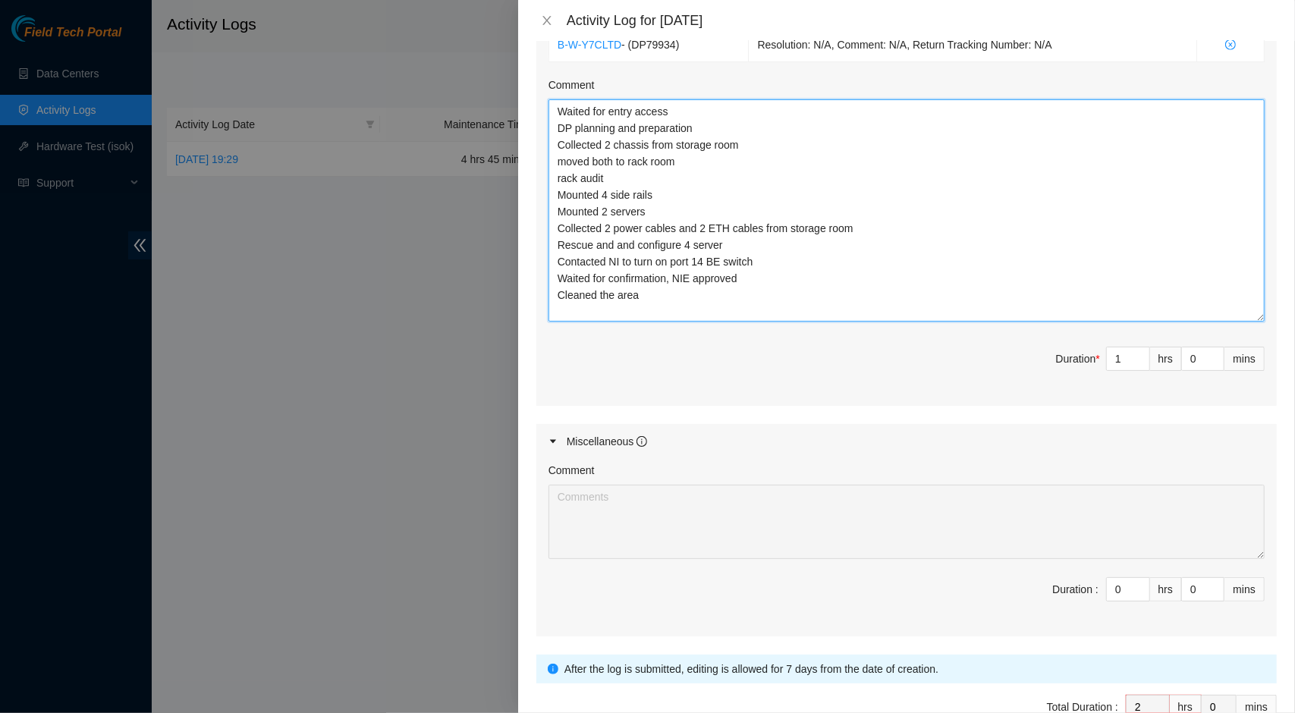
drag, startPoint x: 640, startPoint y: 293, endPoint x: 554, endPoint y: 104, distance: 207.8
click at [554, 104] on textarea "Waited for entry access DP planning and preparation Collected 2 chassis from st…" at bounding box center [907, 210] width 716 height 222
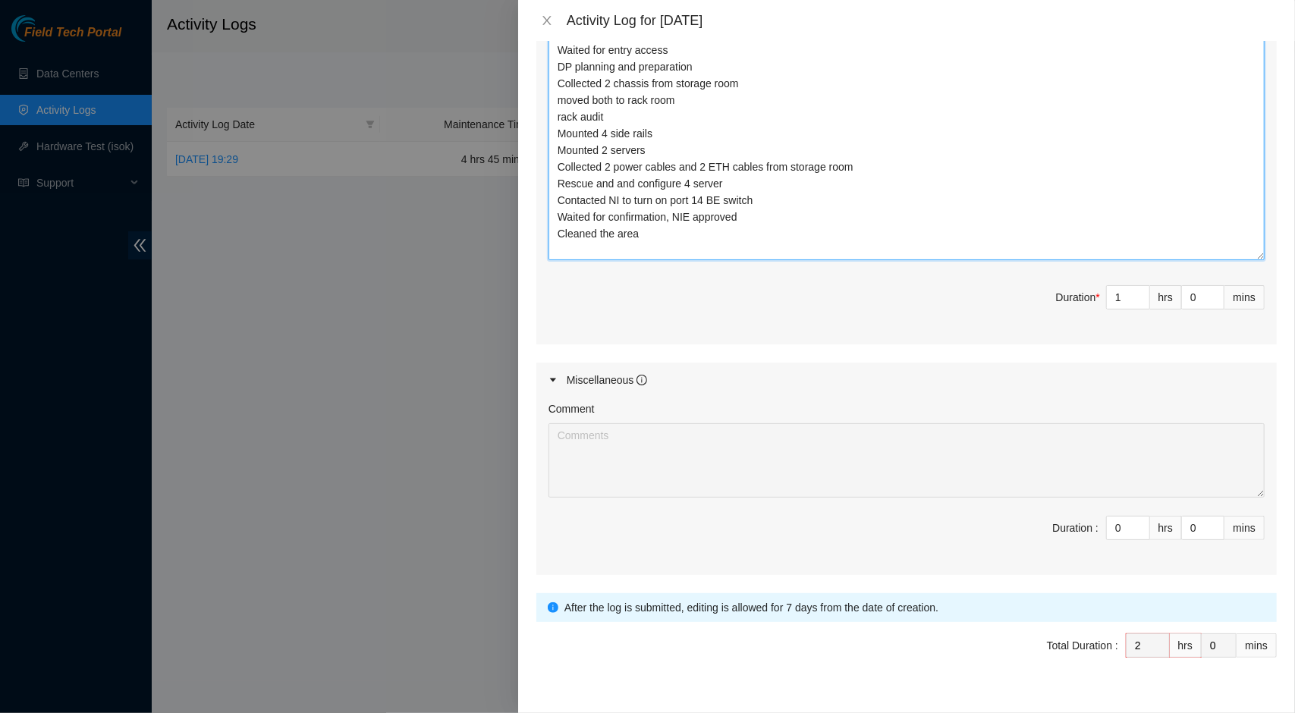
scroll to position [692, 0]
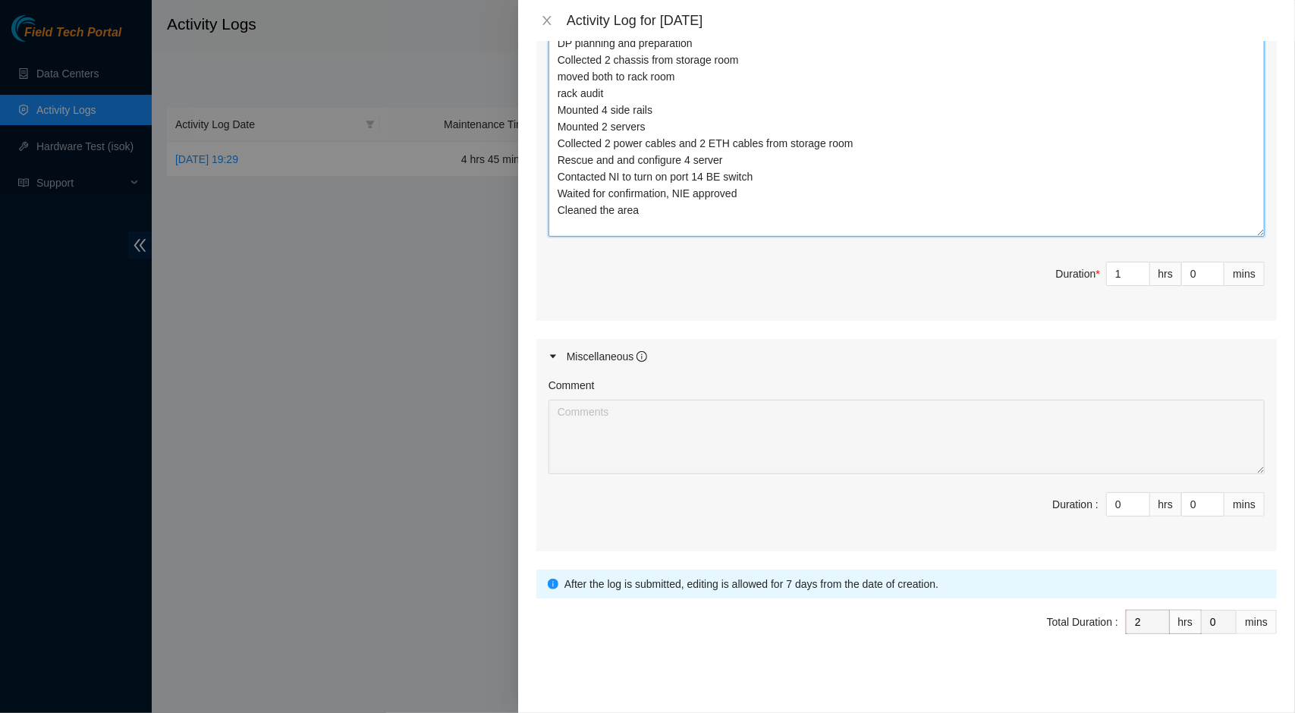
type textarea "Waited for entry access DP planning and preparation Collected 2 chassis from st…"
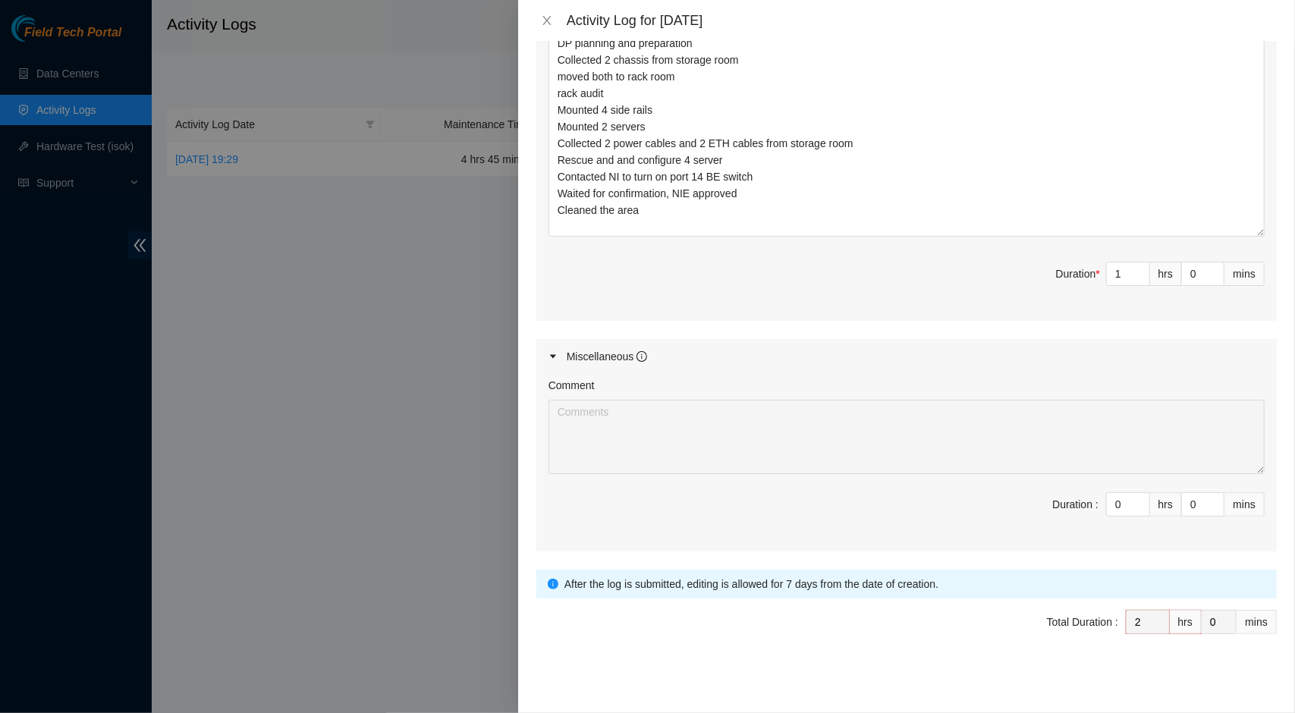
click at [1006, 612] on span "Total Duration : 2 hrs 0 mins" at bounding box center [907, 631] width 741 height 42
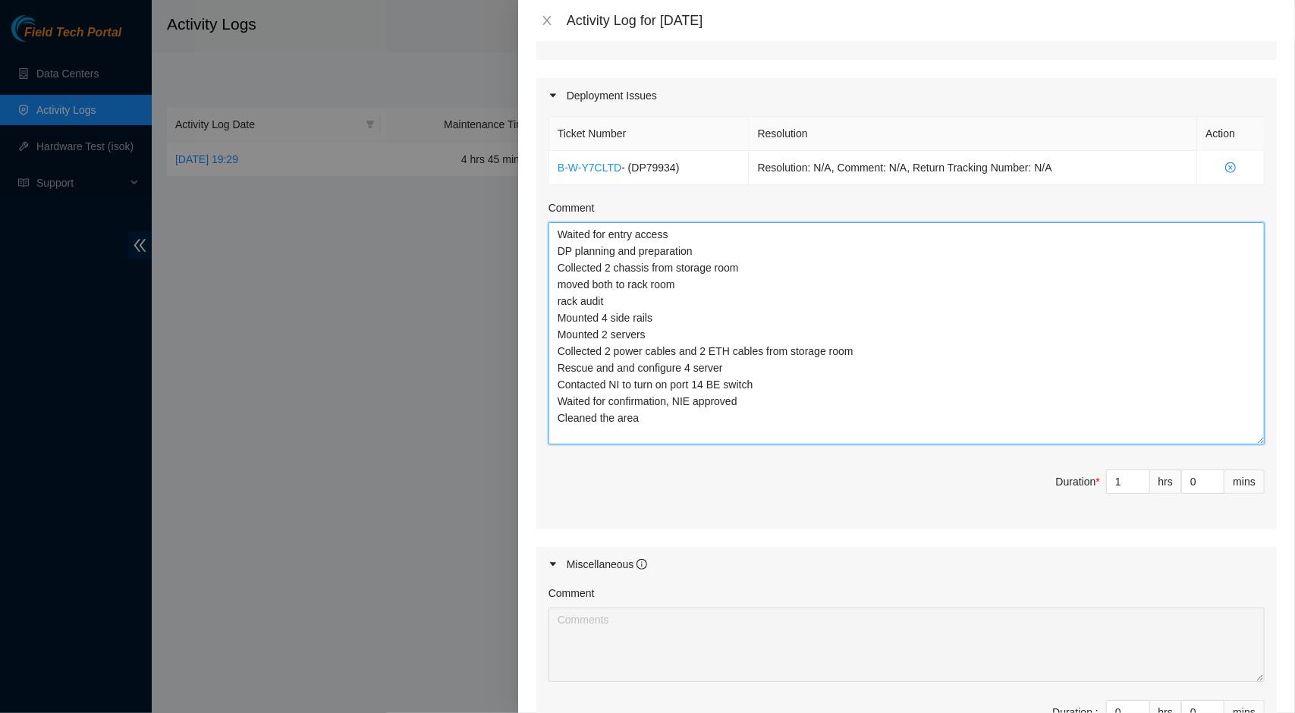
scroll to position [0, 0]
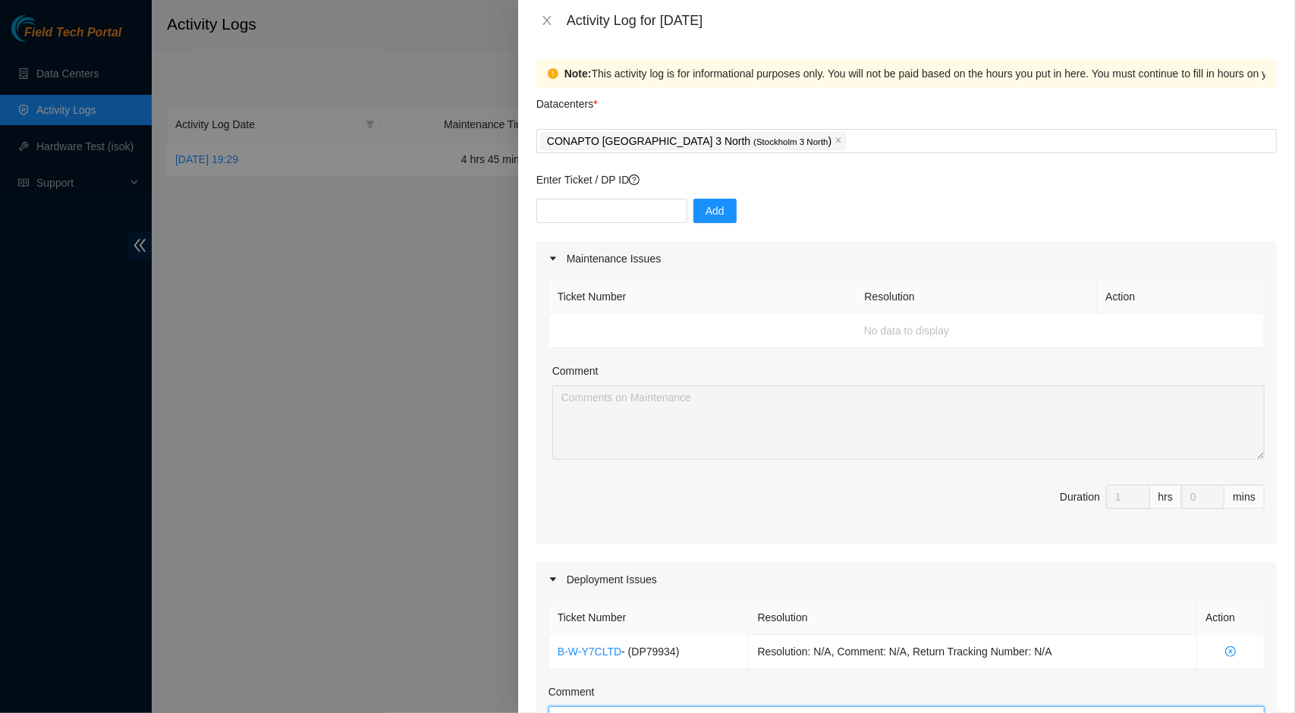
drag, startPoint x: 648, startPoint y: 212, endPoint x: 559, endPoint y: 265, distance: 104.1
drag, startPoint x: 559, startPoint y: 265, endPoint x: 527, endPoint y: 383, distance: 122.6
click at [527, 383] on div "Note: This activity log is for informational purposes only. You will not be pai…" at bounding box center [906, 377] width 777 height 672
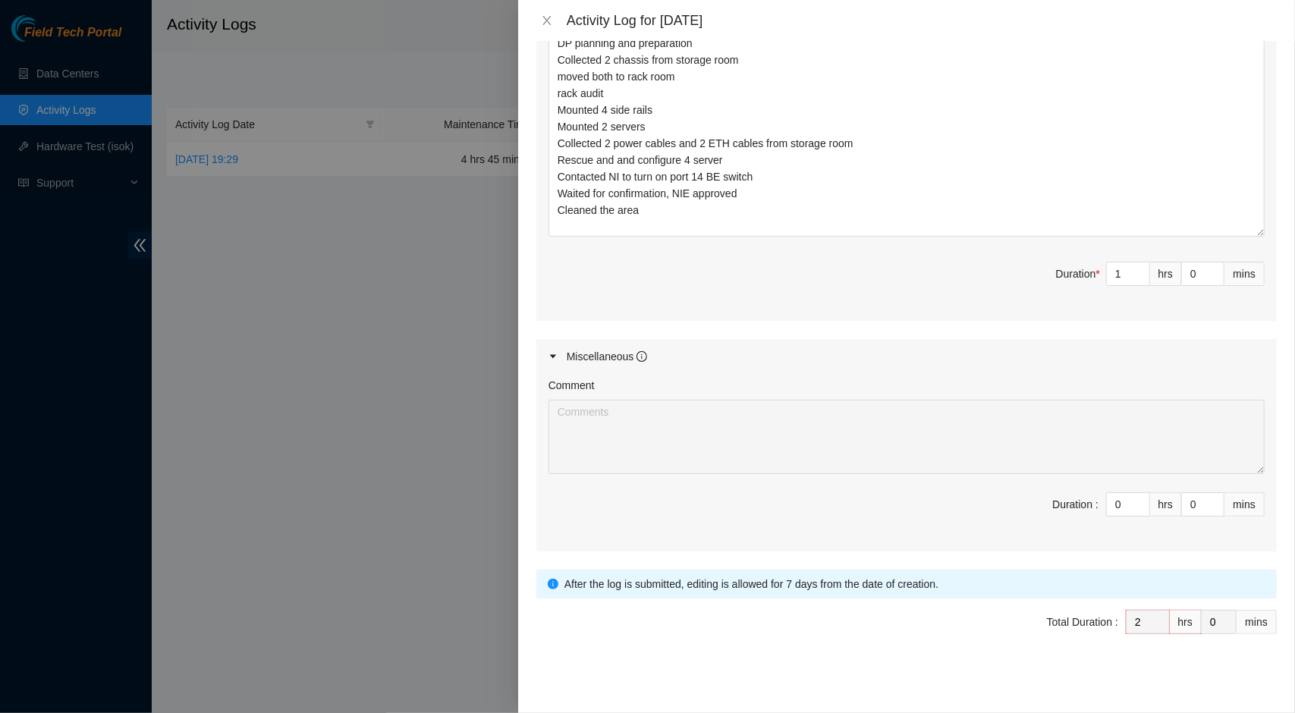
scroll to position [389, 0]
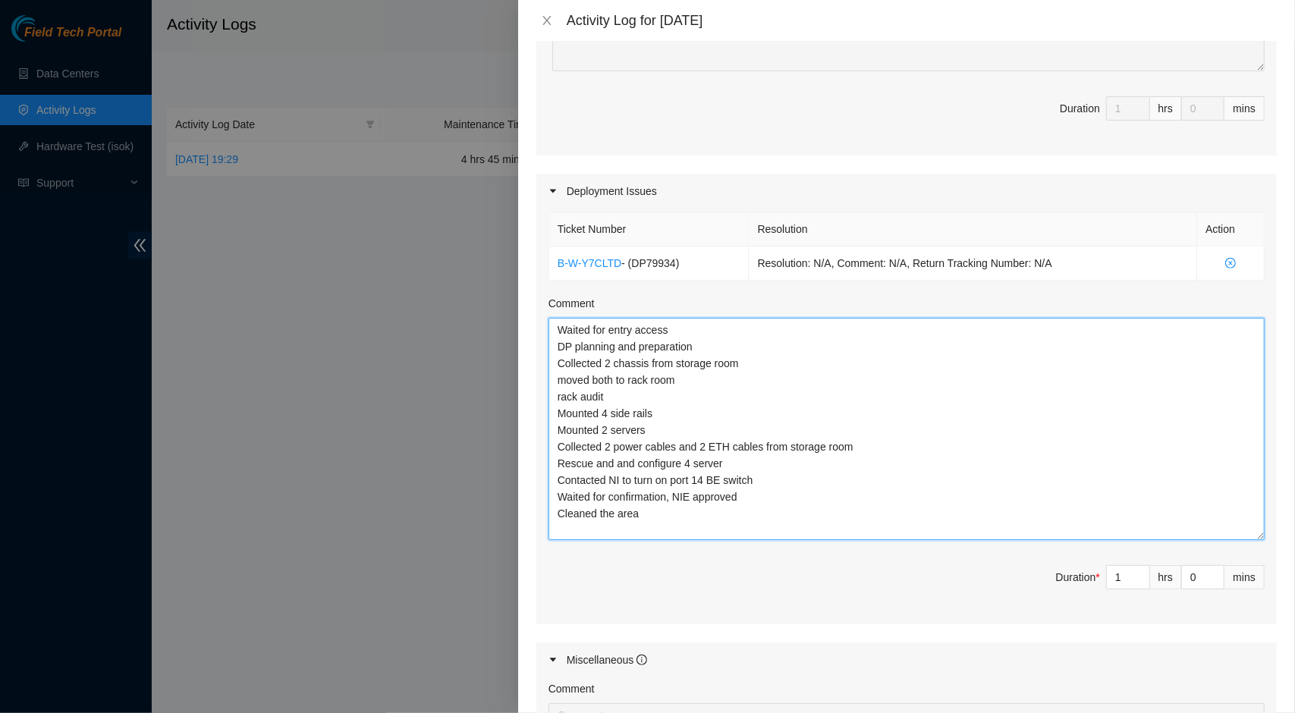
drag, startPoint x: 653, startPoint y: 521, endPoint x: 543, endPoint y: 326, distance: 224.6
click at [543, 326] on div "Ticket Number Resolution Action B-W-Y7CLTD - ( DP79934 ) Resolution: N/A, Comme…" at bounding box center [907, 417] width 741 height 416
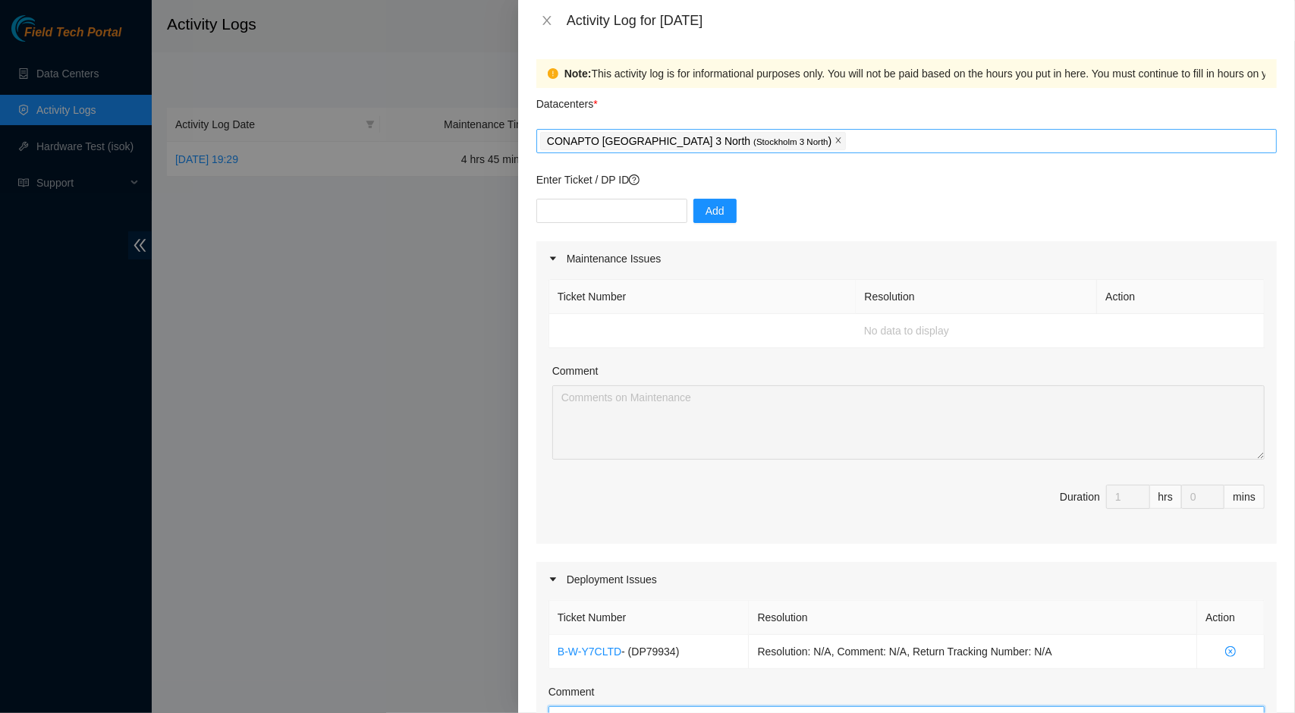
click at [835, 144] on icon "close" at bounding box center [839, 141] width 8 height 8
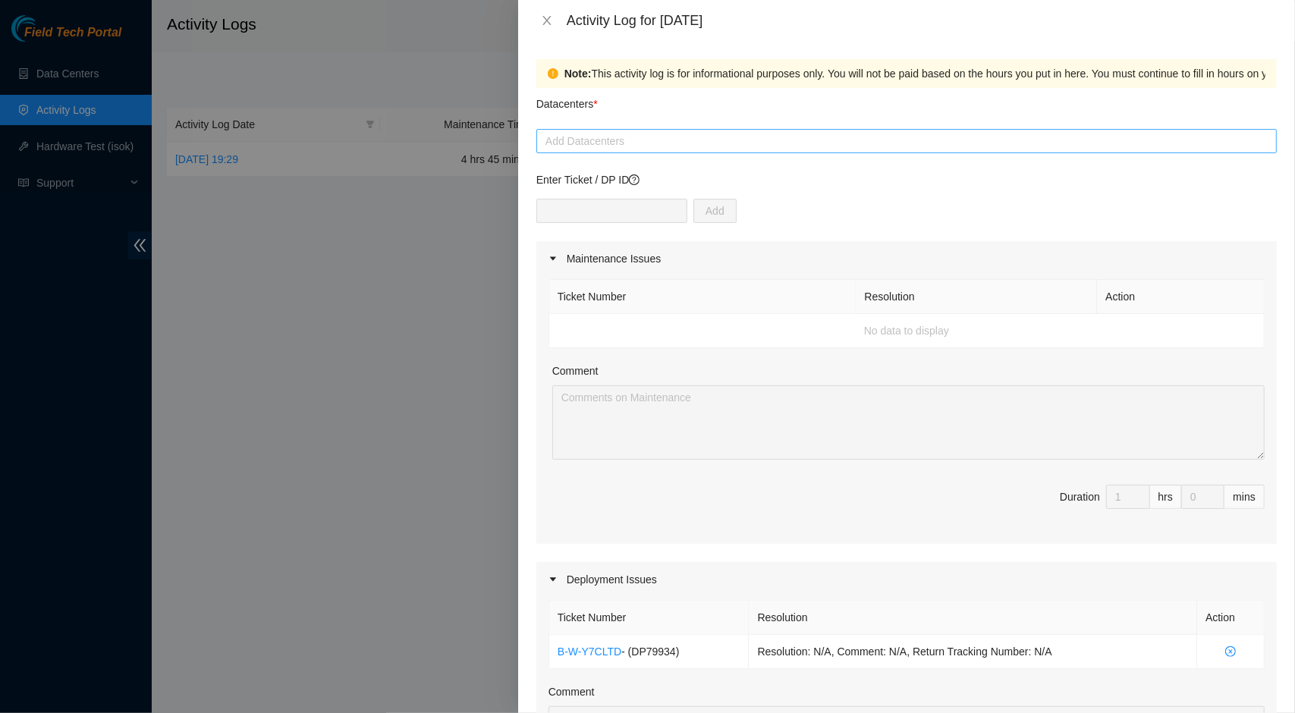
click at [832, 202] on div "Add" at bounding box center [907, 220] width 741 height 42
click at [545, 20] on icon "close" at bounding box center [547, 20] width 12 height 12
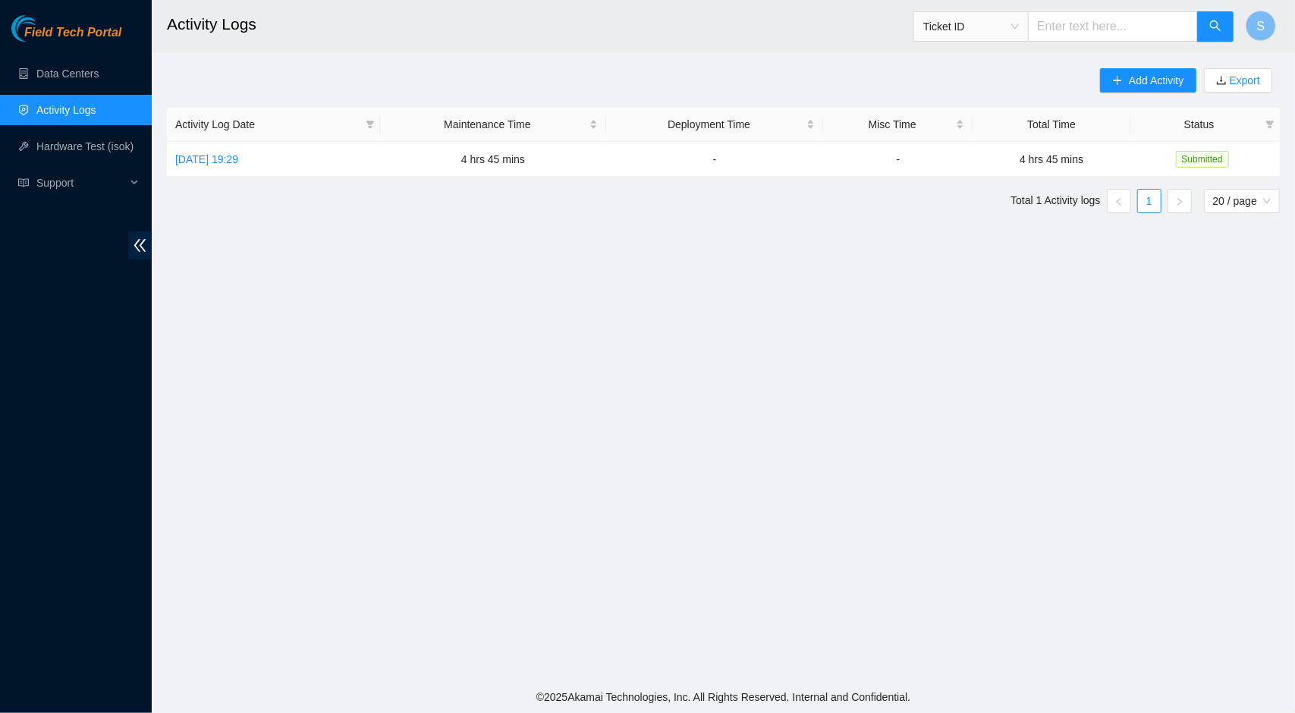
click at [472, 398] on main "Activity Logs Ticket ID S Add Activity Export Activity Log Date Maintenance Tim…" at bounding box center [724, 340] width 1144 height 681
click at [96, 110] on link "Activity Logs" at bounding box center [66, 110] width 60 height 12
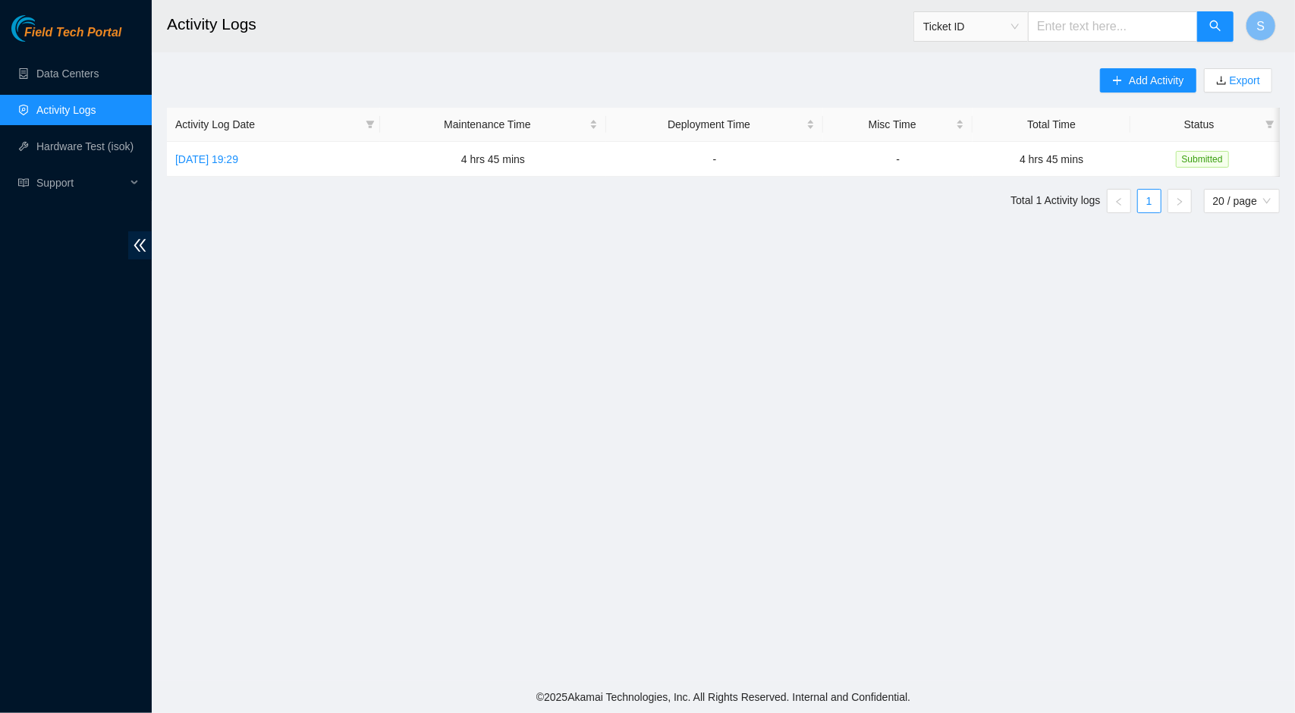
click at [96, 110] on link "Activity Logs" at bounding box center [66, 110] width 60 height 12
click at [74, 39] on span "Field Tech Portal" at bounding box center [72, 33] width 97 height 14
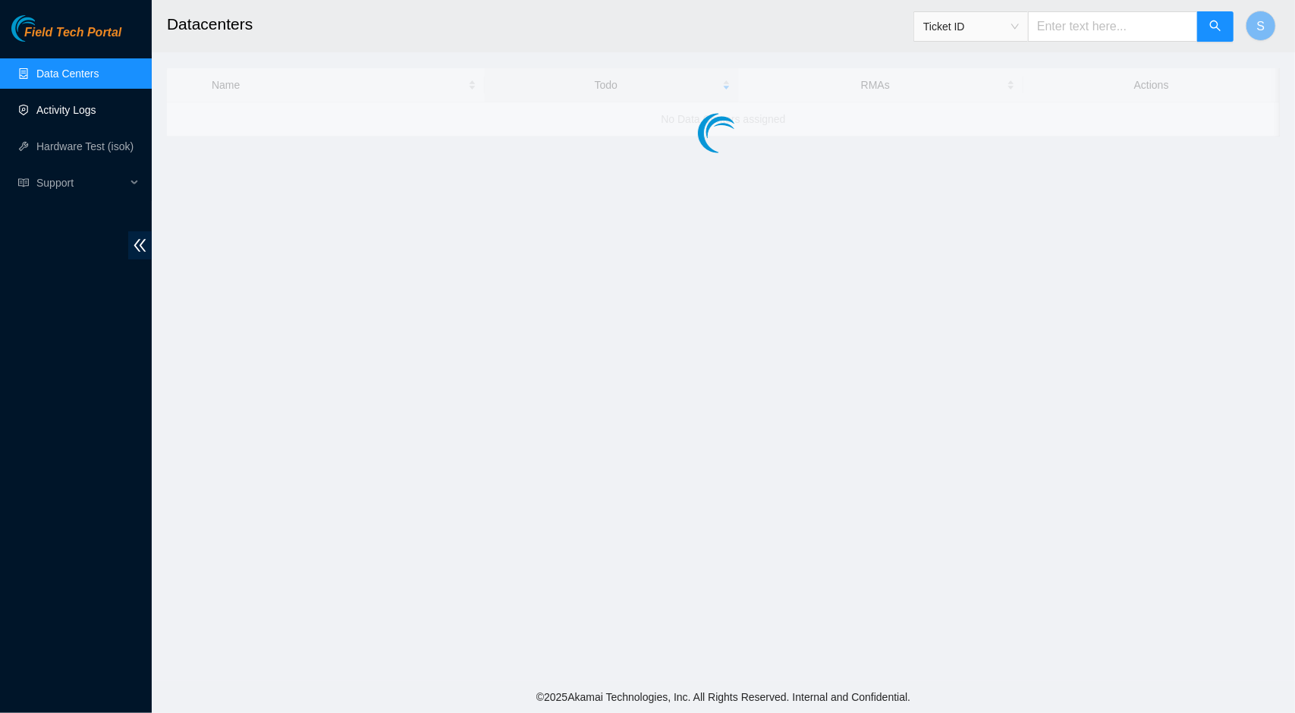
click at [72, 109] on link "Activity Logs" at bounding box center [66, 110] width 60 height 12
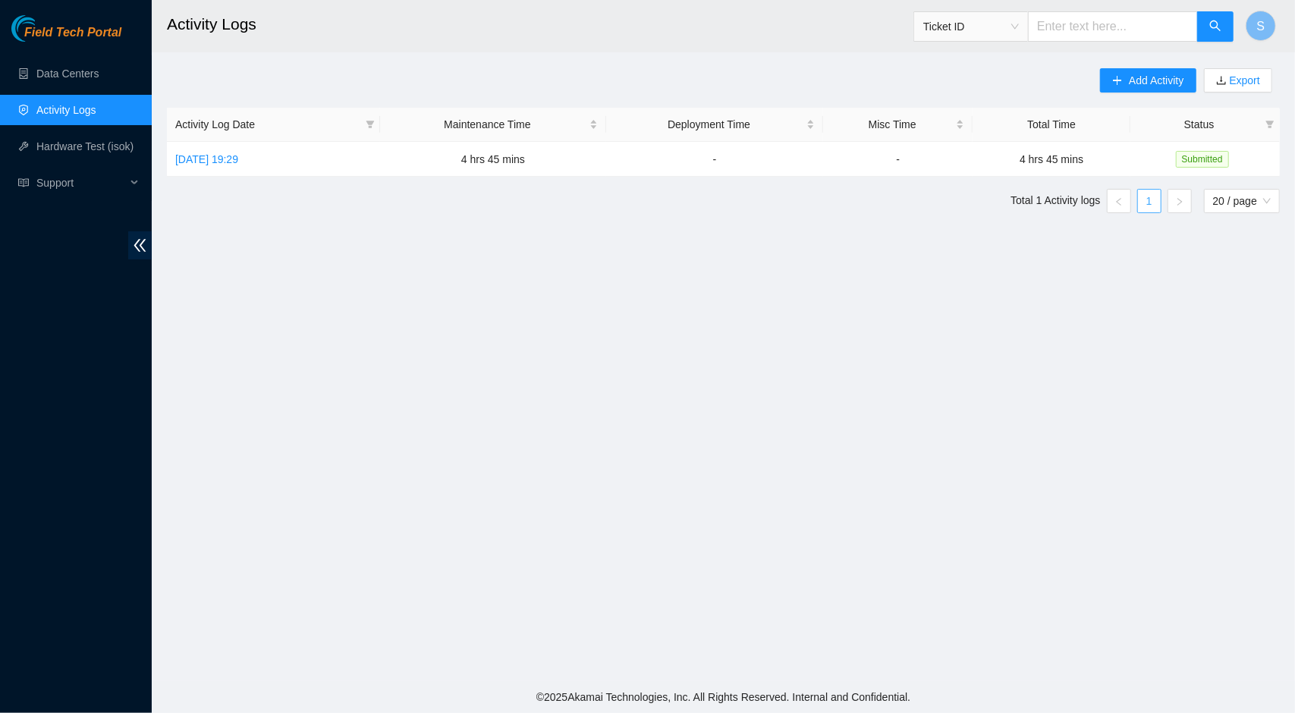
click at [1150, 206] on link "1" at bounding box center [1149, 201] width 23 height 23
click at [882, 256] on main "Activity Logs Ticket ID S Add Activity Export Activity Log Date Maintenance Tim…" at bounding box center [724, 340] width 1144 height 681
click at [1132, 86] on span "Add Activity" at bounding box center [1156, 80] width 55 height 17
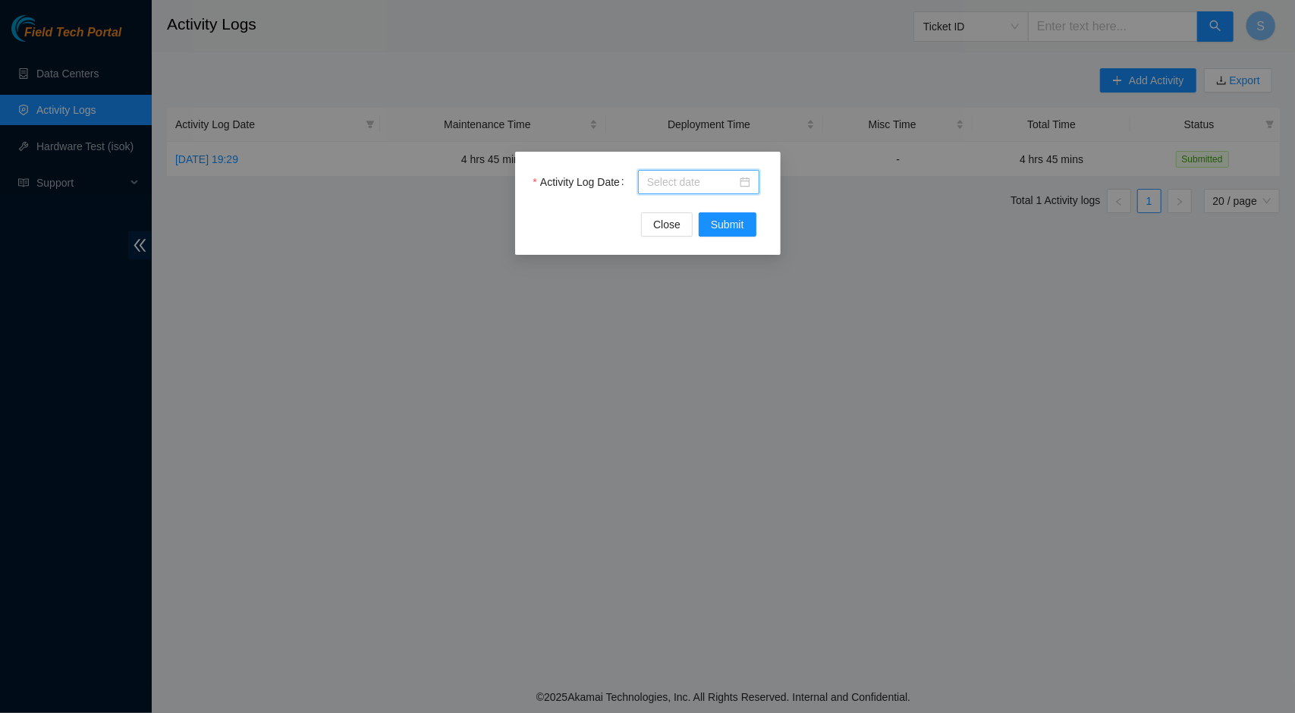
click at [712, 182] on input "Activity Log Date" at bounding box center [692, 182] width 90 height 17
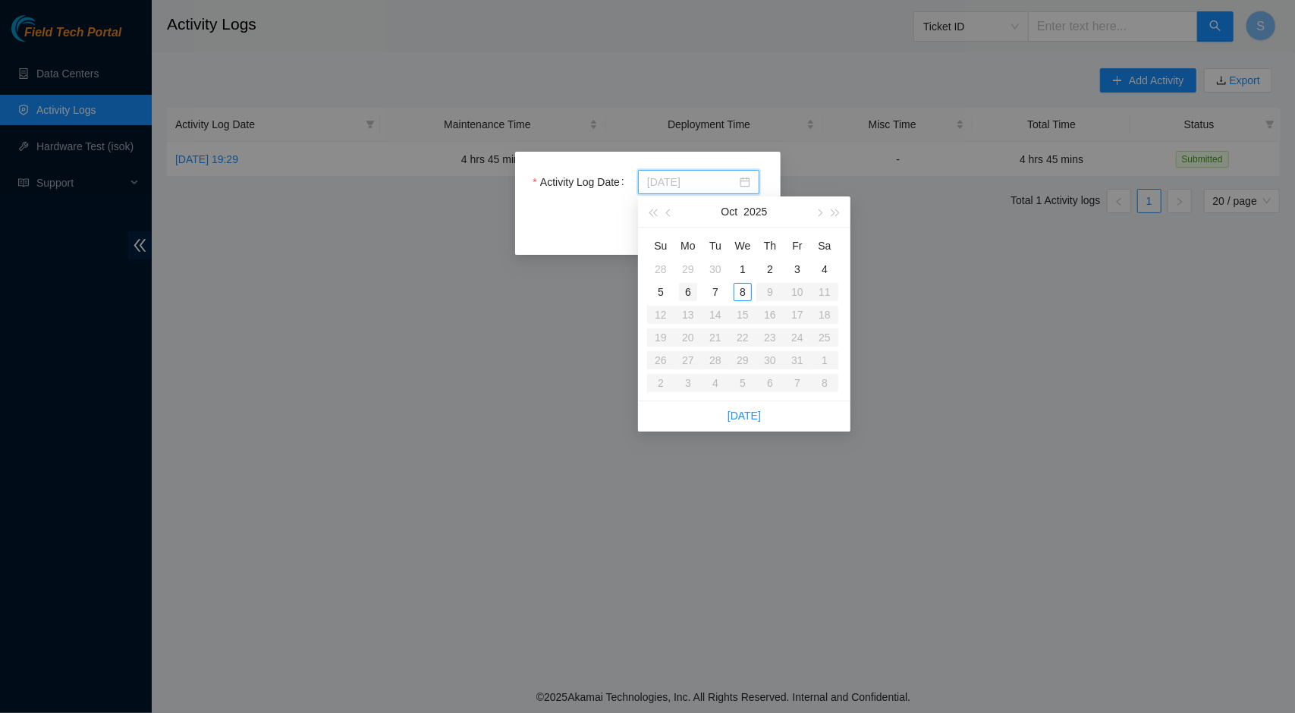
type input "2025-10-06"
click at [691, 291] on div "6" at bounding box center [688, 292] width 18 height 18
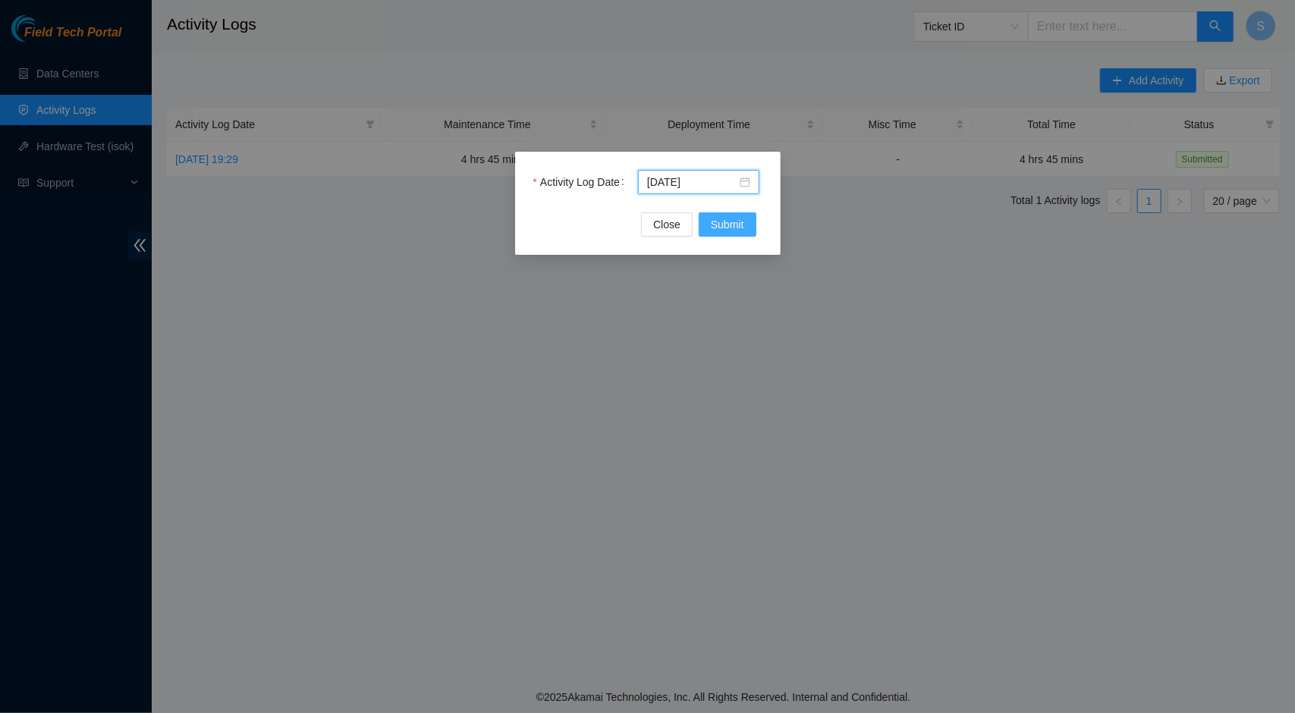
click at [745, 231] on button "Submit" at bounding box center [728, 224] width 58 height 24
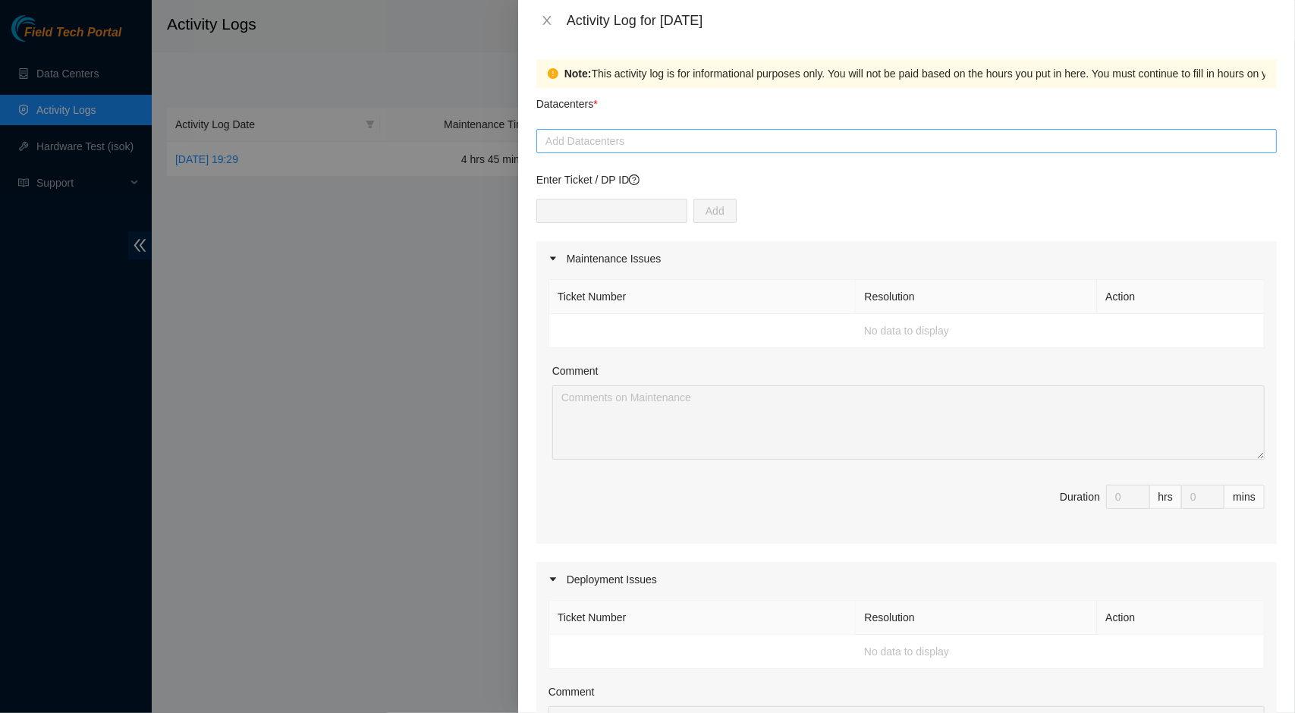
click at [674, 149] on div at bounding box center [906, 141] width 733 height 18
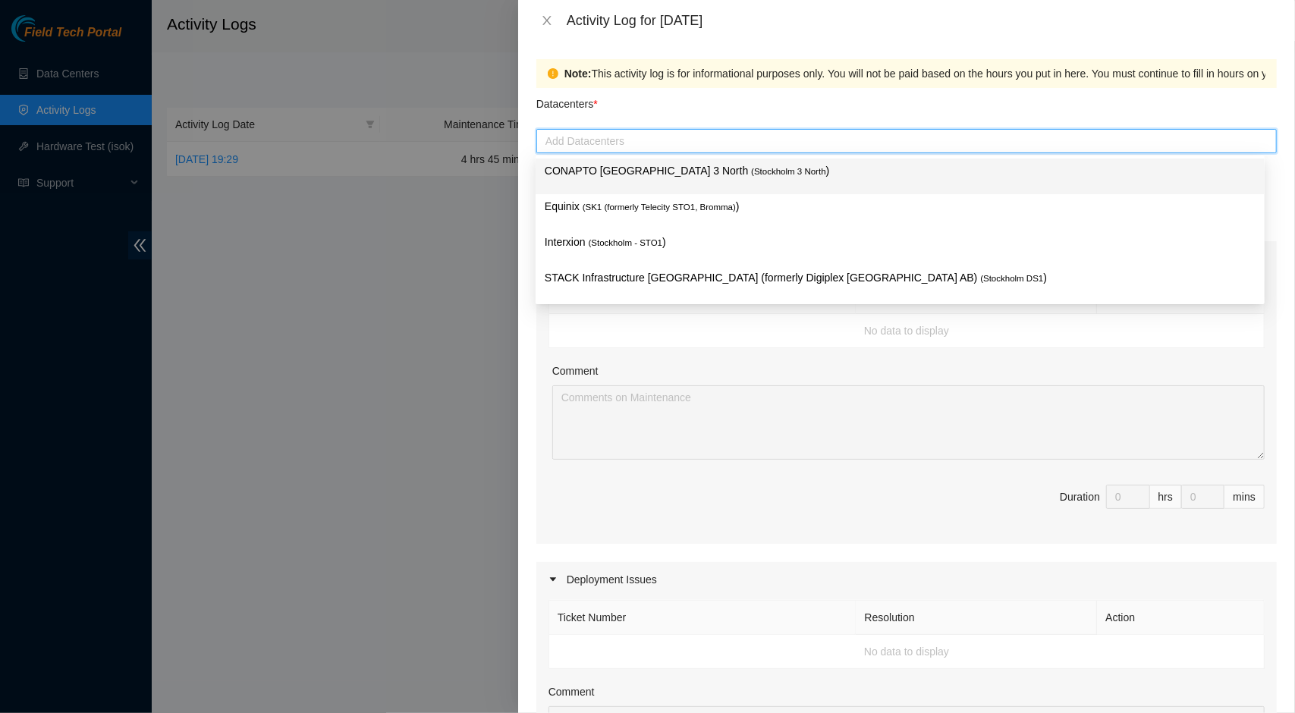
click at [666, 172] on p "CONAPTO Stockholm 3 North ( Stockholm 3 North )" at bounding box center [900, 170] width 711 height 17
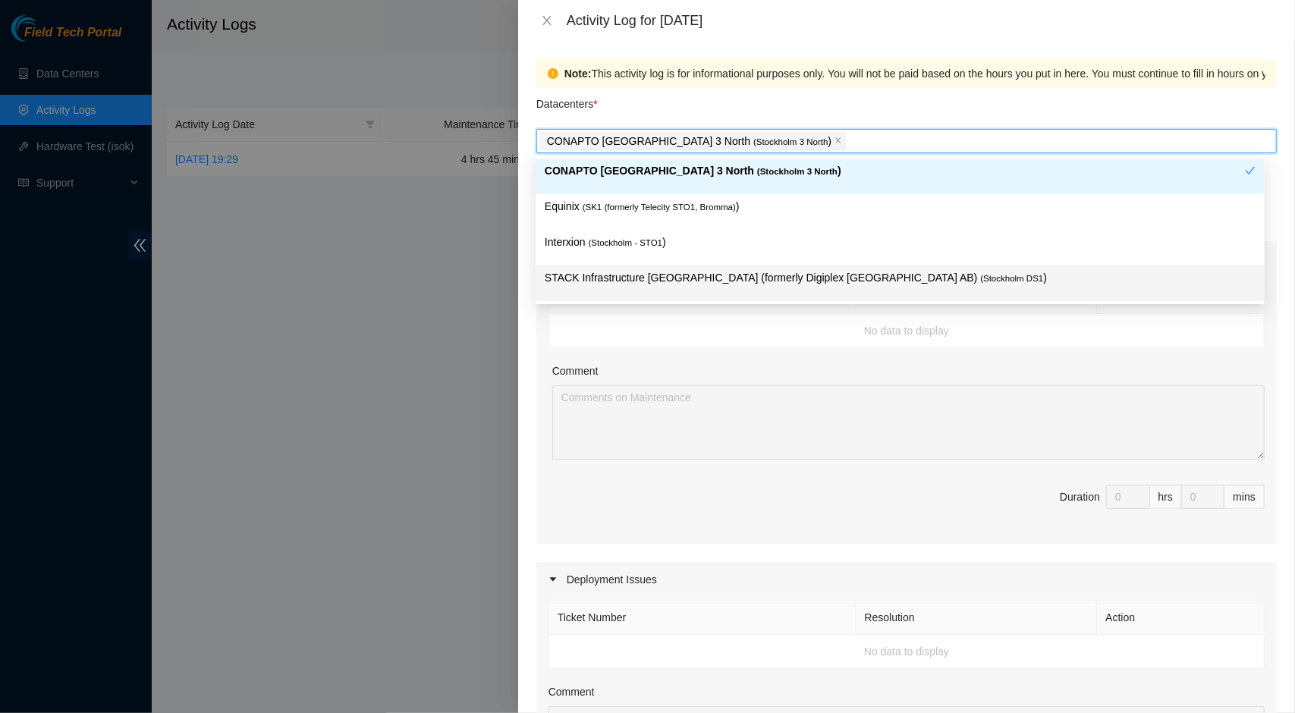
click at [533, 341] on div "Note: This activity log is for informational purposes only. You will not be pai…" at bounding box center [906, 377] width 777 height 672
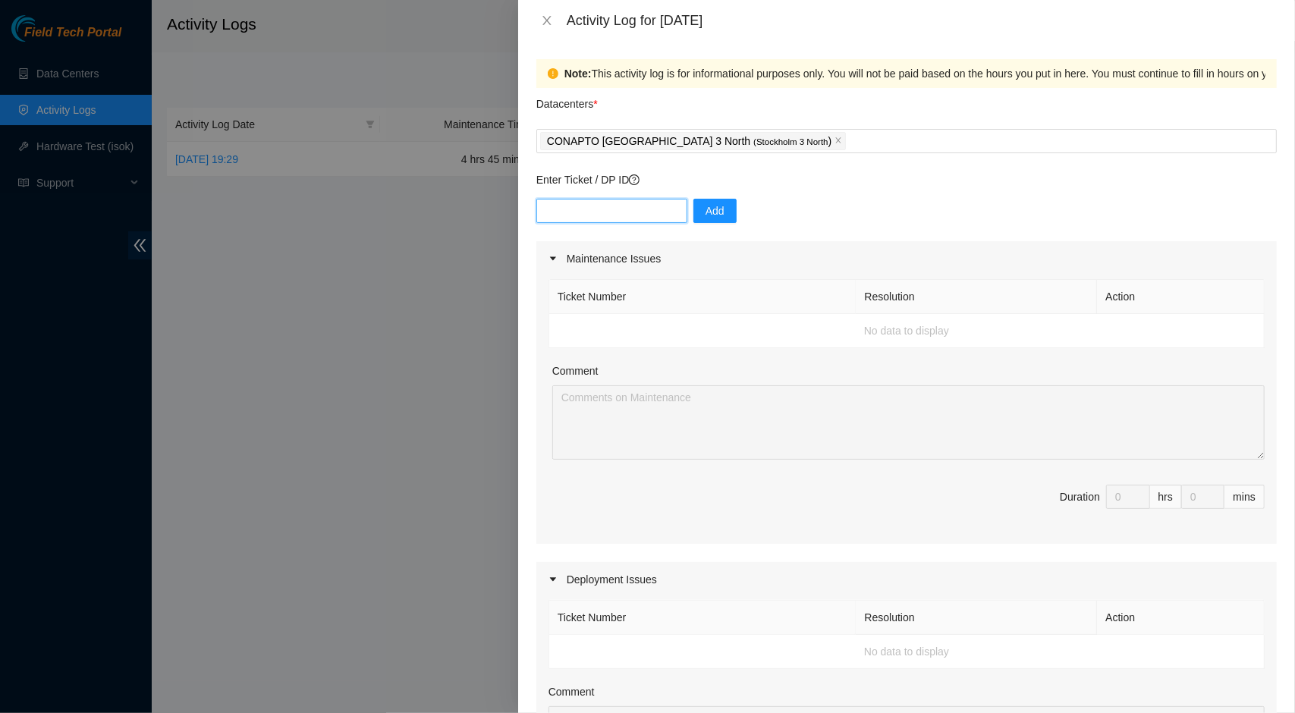
click at [621, 213] on input "text" at bounding box center [612, 211] width 151 height 24
type input "DP79934"
click at [706, 209] on span "Add" at bounding box center [715, 211] width 19 height 17
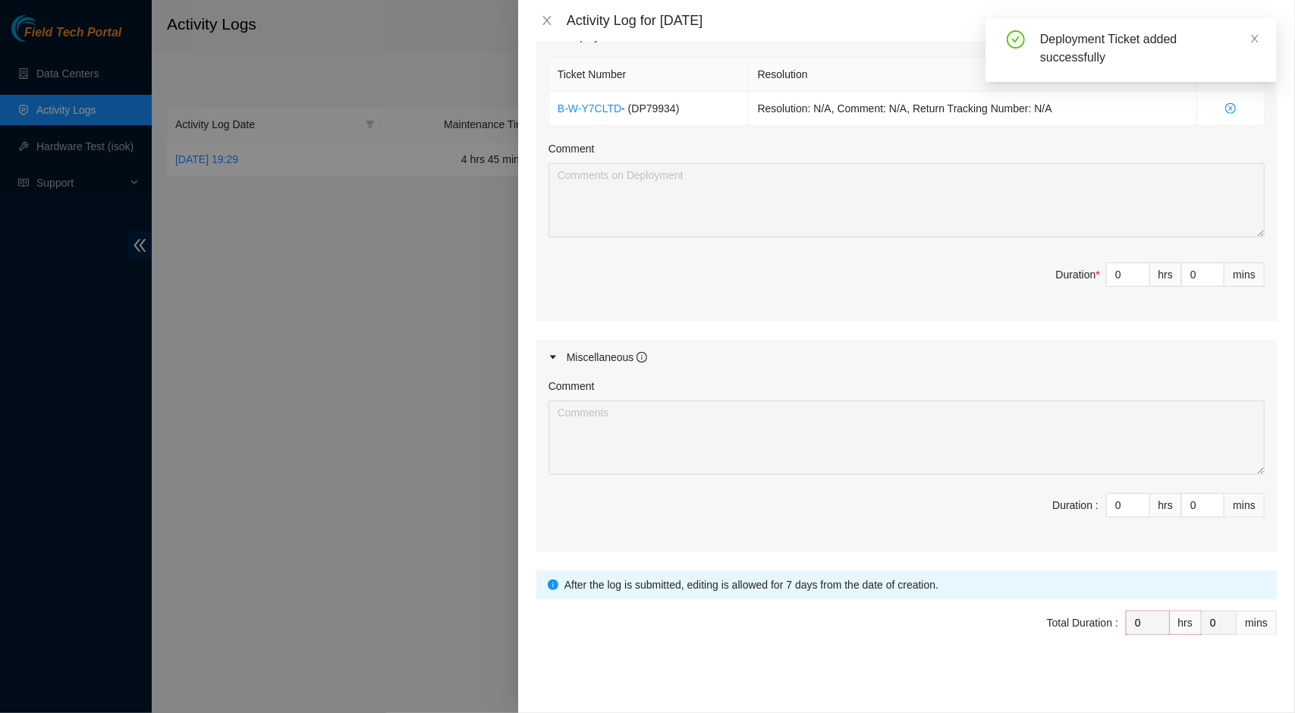
scroll to position [240, 0]
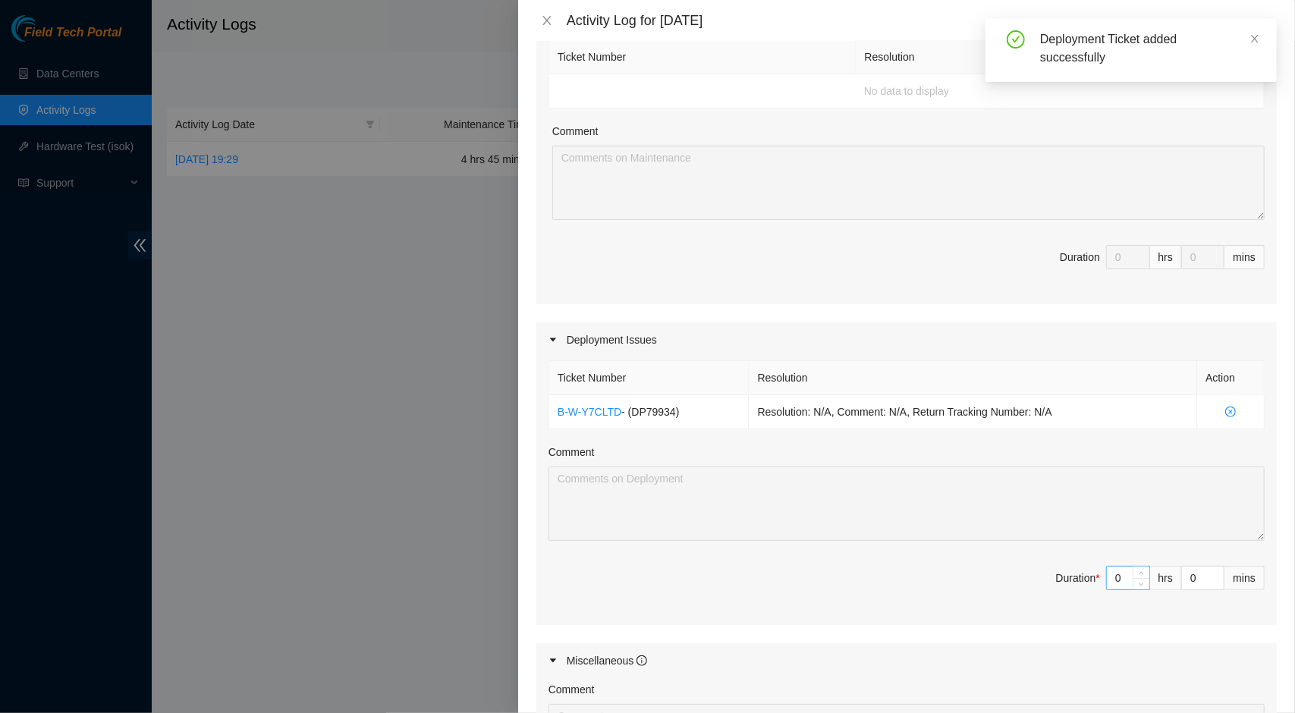
click at [1111, 568] on input "0" at bounding box center [1128, 578] width 42 height 23
type input "1"
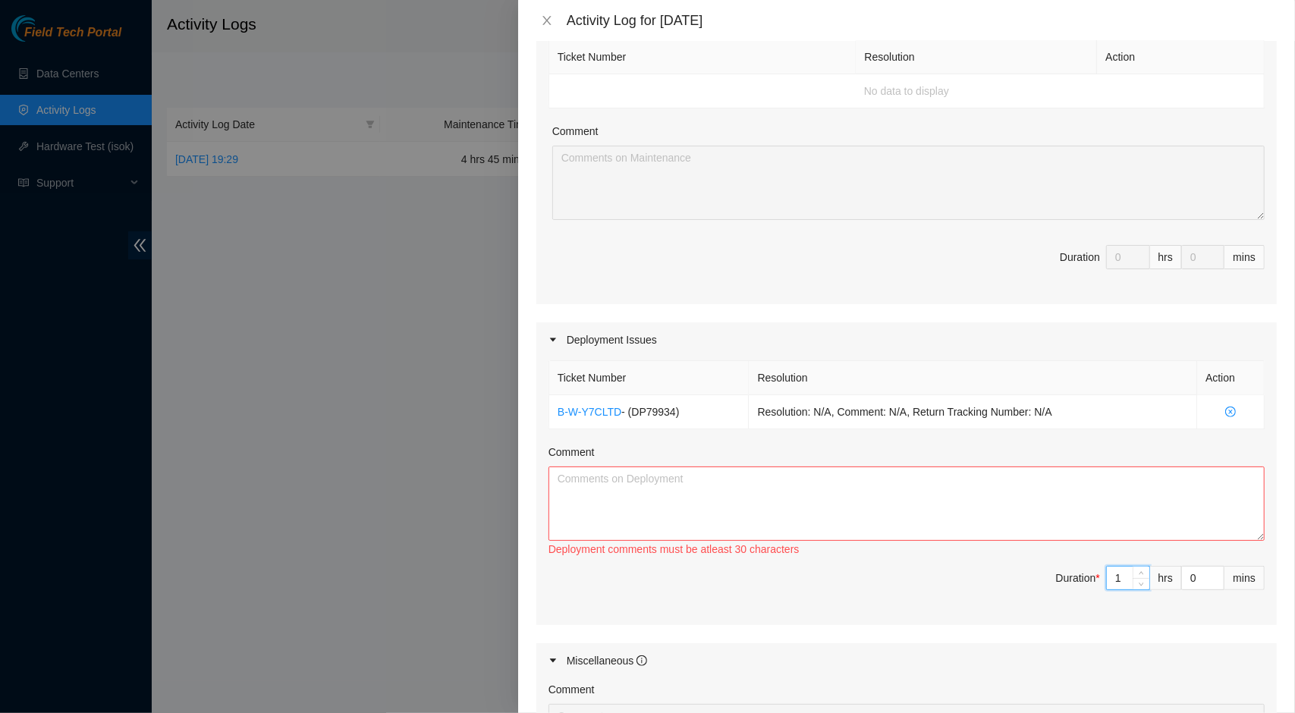
type input "1"
click at [741, 499] on textarea "Comment" at bounding box center [907, 504] width 716 height 74
paste textarea "Waited for entry access DP planning and preparation Collected 2 chassis from st…"
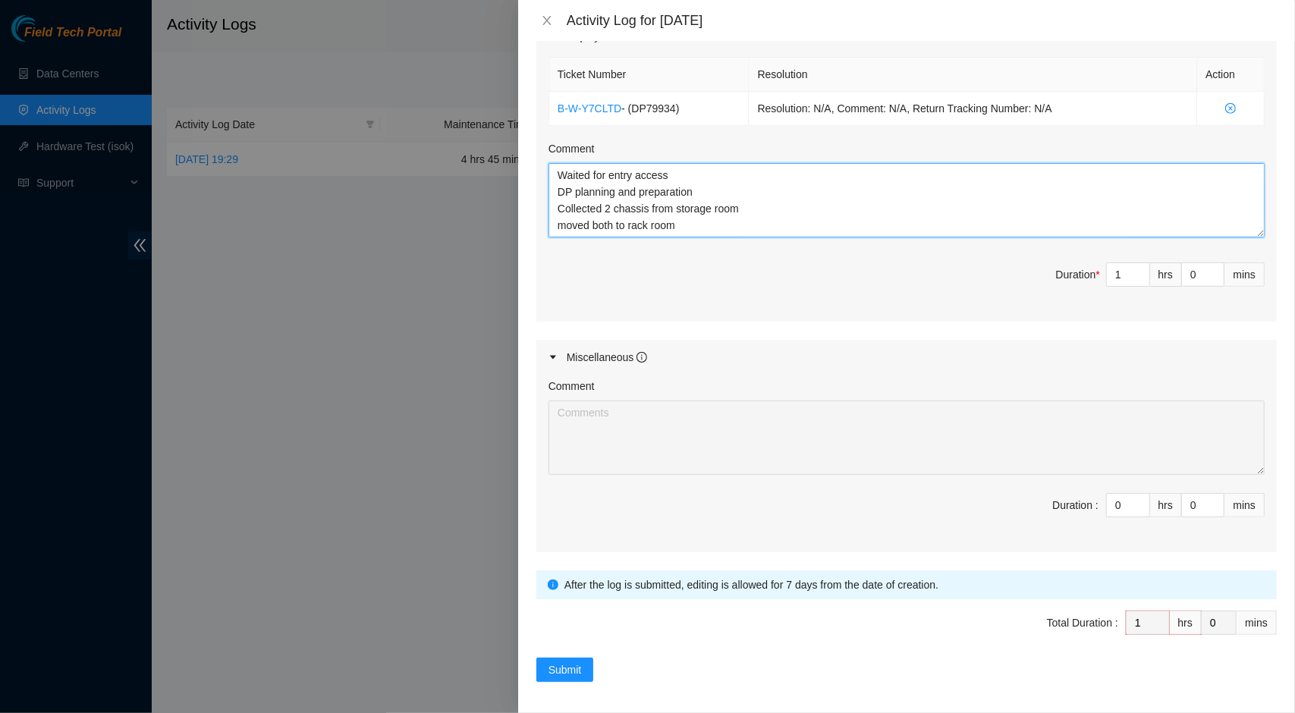
scroll to position [0, 0]
drag, startPoint x: 681, startPoint y: 107, endPoint x: 633, endPoint y: 113, distance: 48.2
click at [633, 113] on td "B-W-Y7CLTD - ( DP79934 )" at bounding box center [649, 109] width 200 height 34
copy span "( DP79934 )"
click at [559, 172] on textarea "Waited for entry access DP planning and preparation Collected 2 chassis from st…" at bounding box center [907, 200] width 716 height 74
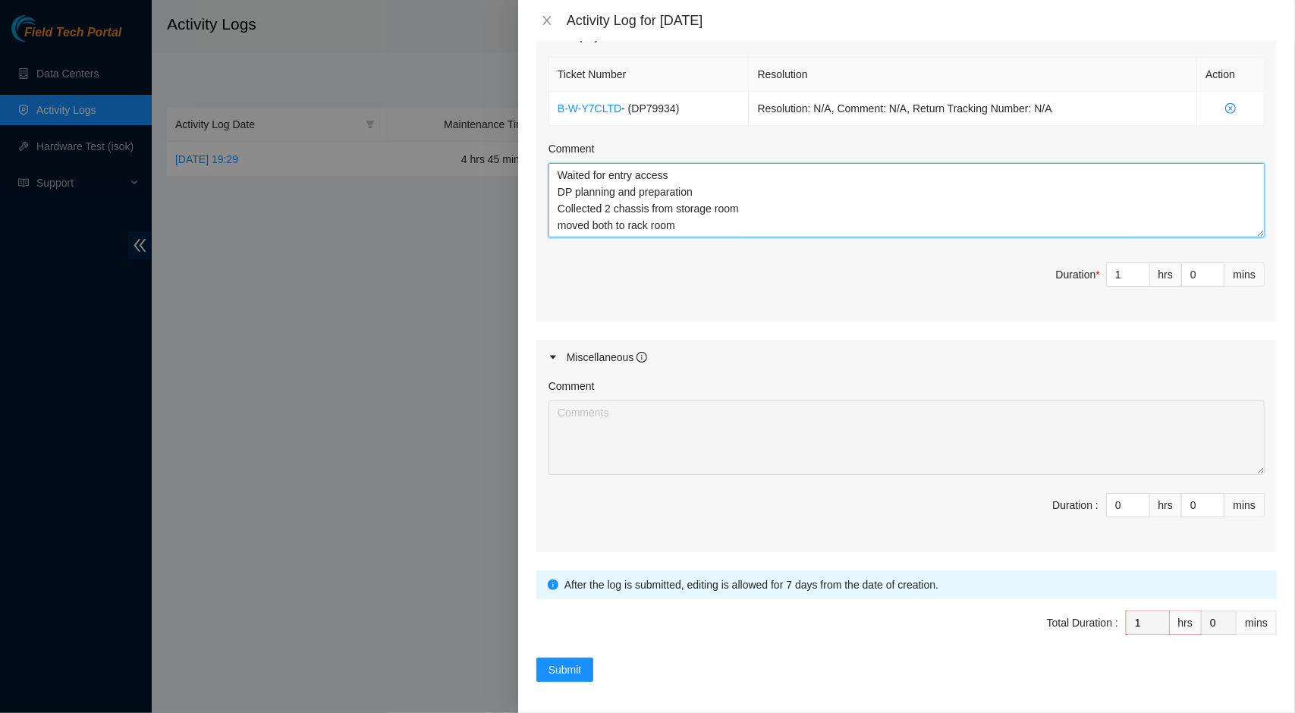
paste textarea "(DP79934)"
type textarea "DP79934 Waited for entry access DP planning and preparation Collected 2 chassis…"
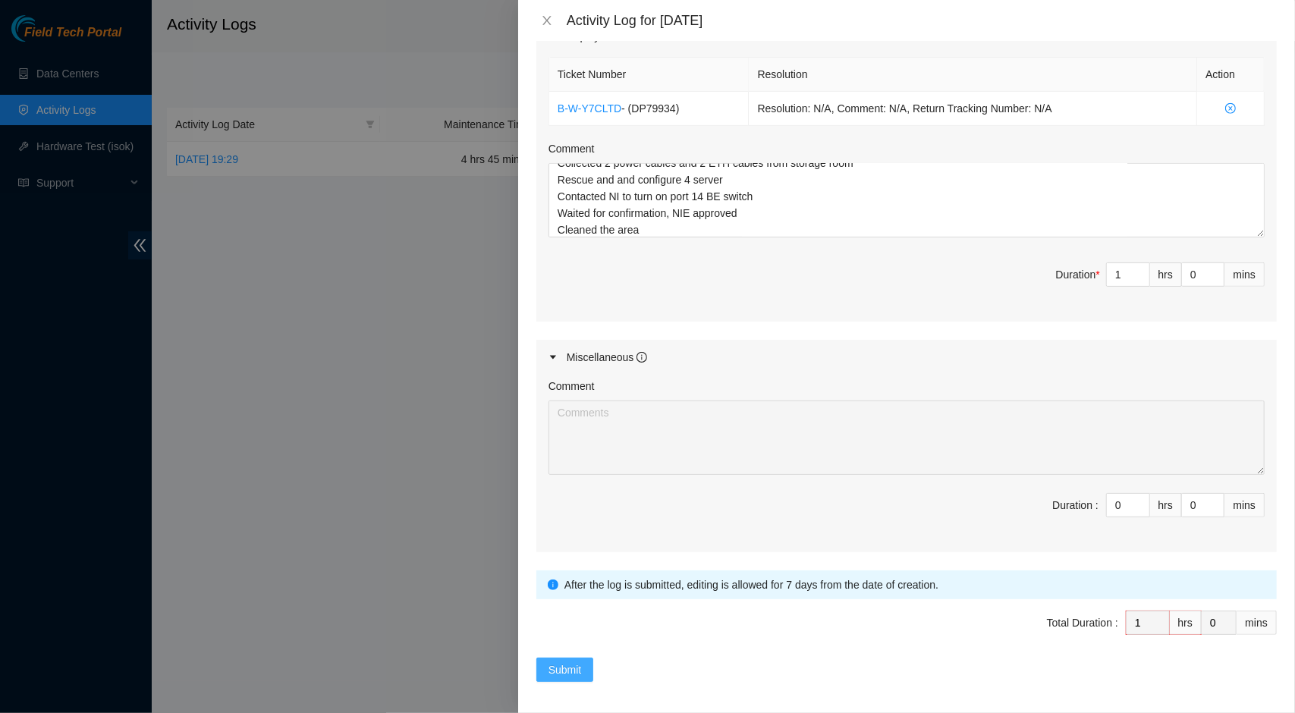
click at [571, 669] on span "Submit" at bounding box center [565, 670] width 33 height 17
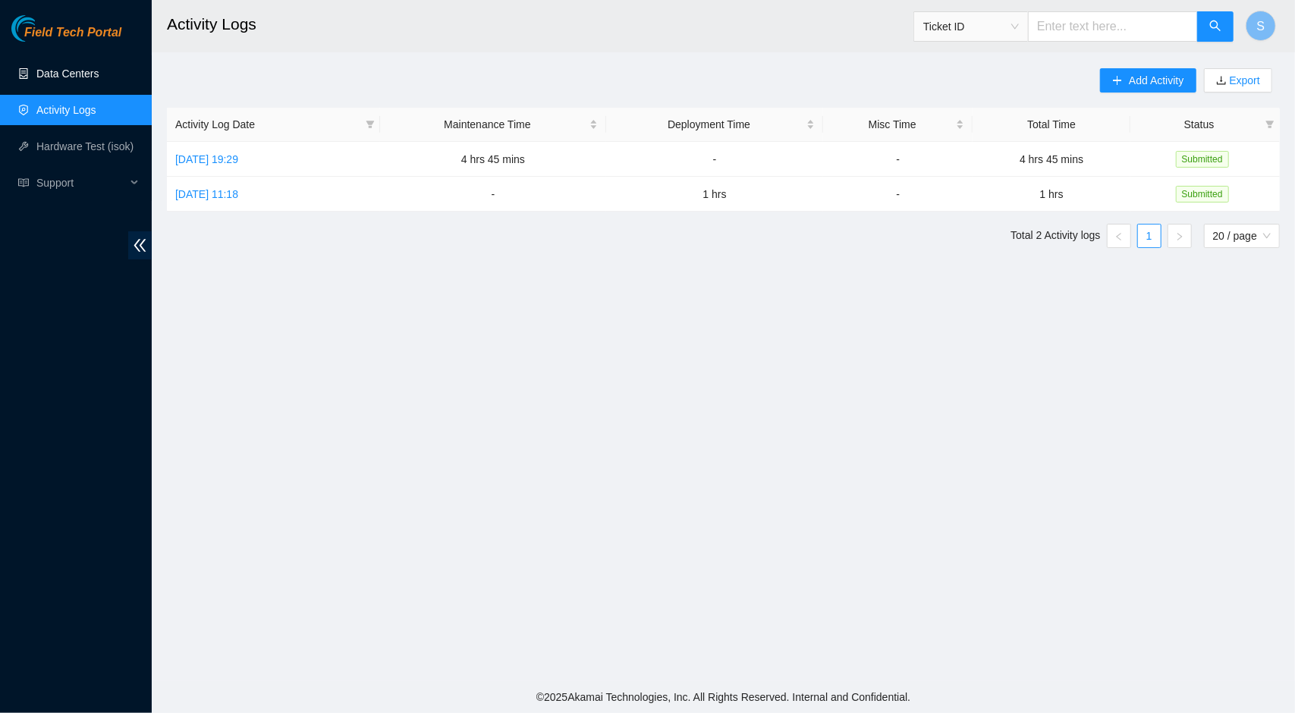
click at [52, 80] on link "Data Centers" at bounding box center [67, 74] width 62 height 12
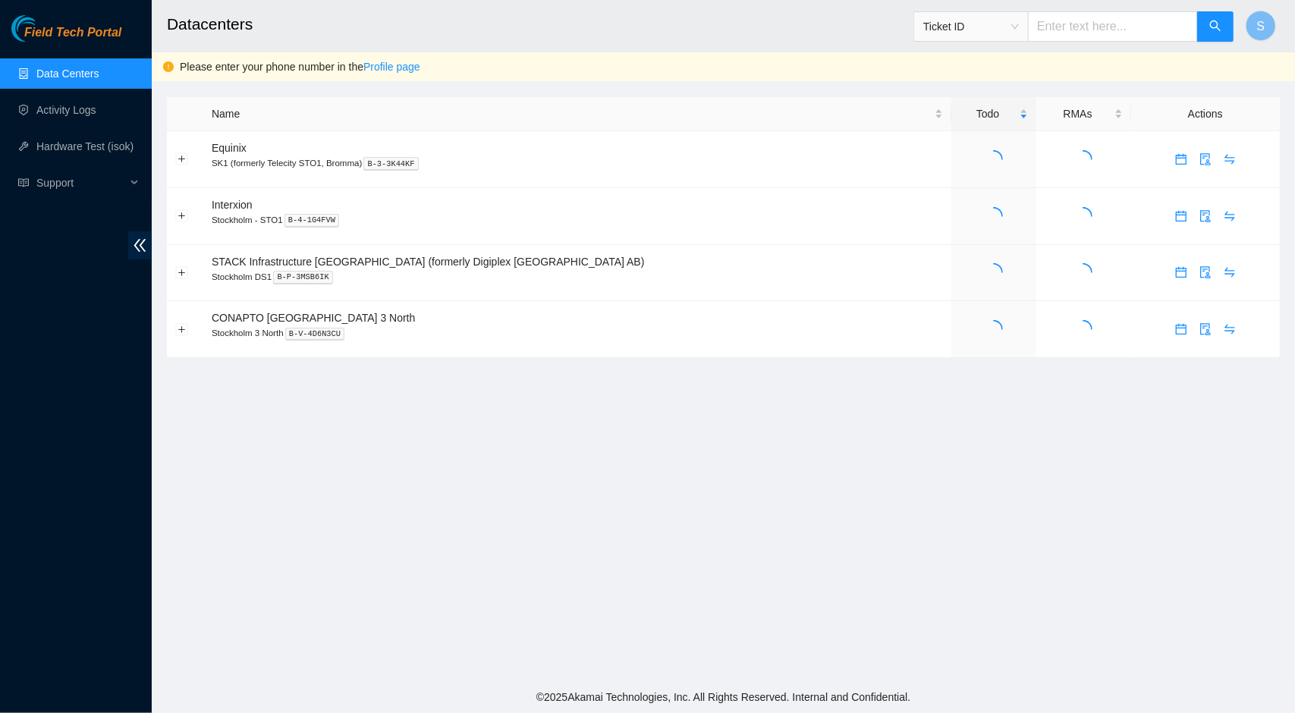
click at [52, 80] on link "Data Centers" at bounding box center [67, 74] width 62 height 12
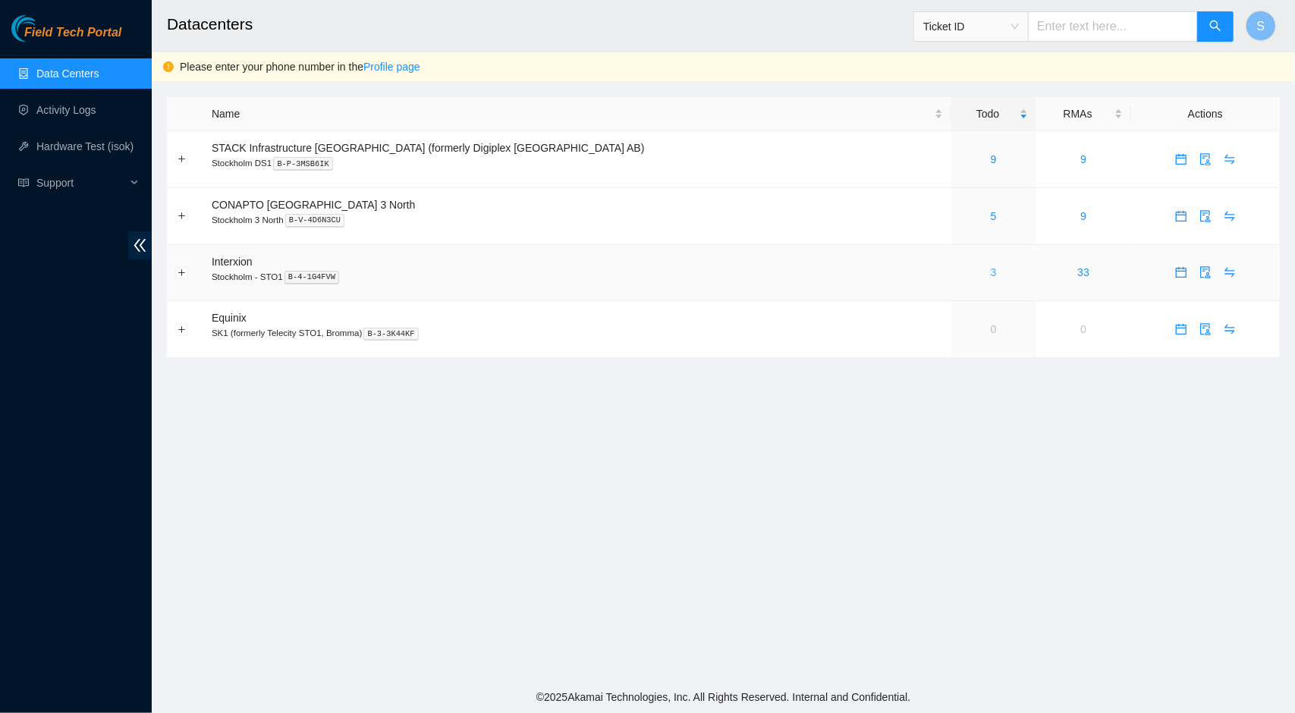
click at [991, 271] on link "3" at bounding box center [994, 272] width 6 height 12
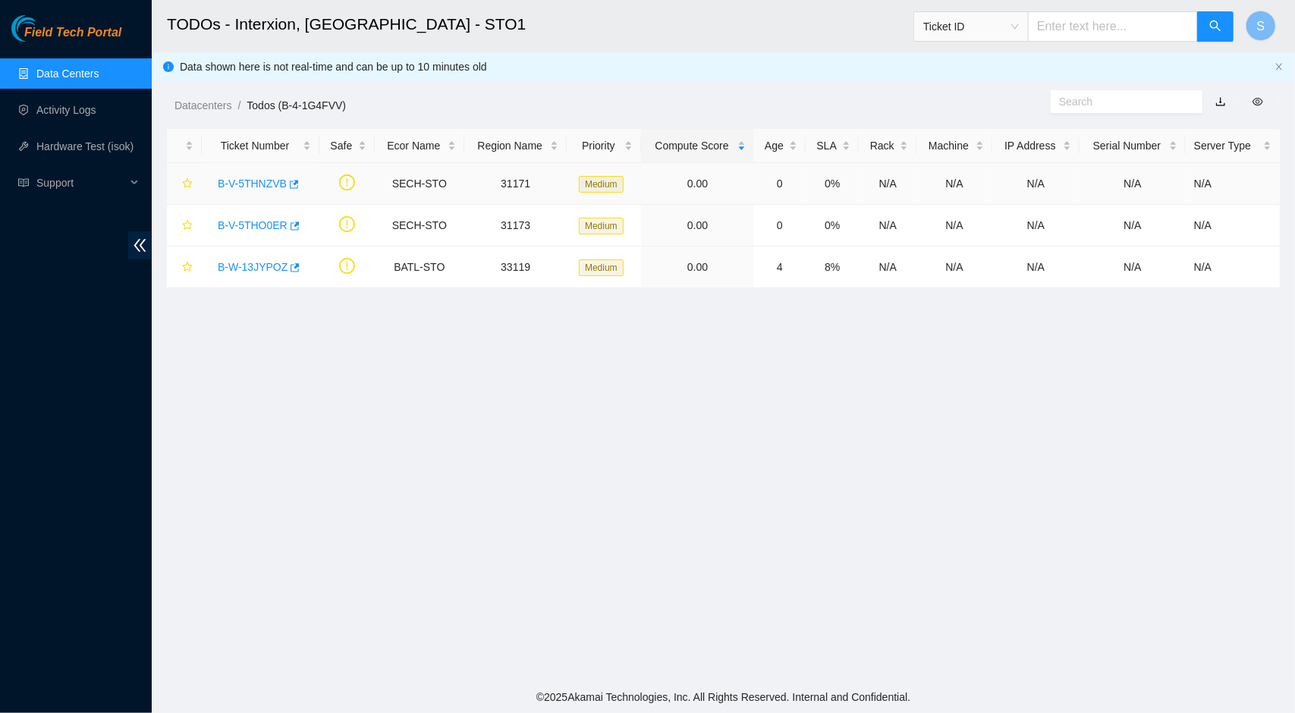
click at [261, 181] on link "B-V-5THNZVB" at bounding box center [252, 184] width 69 height 12
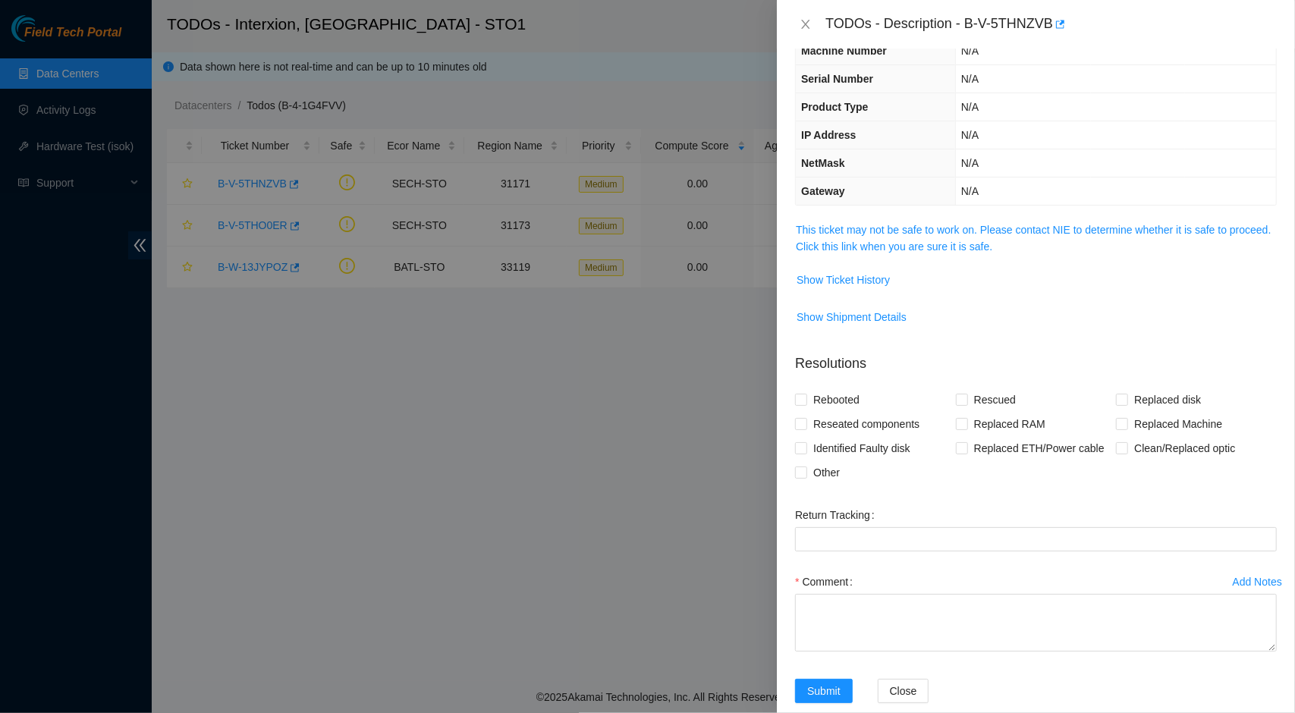
scroll to position [110, 0]
